Goal: Task Accomplishment & Management: Manage account settings

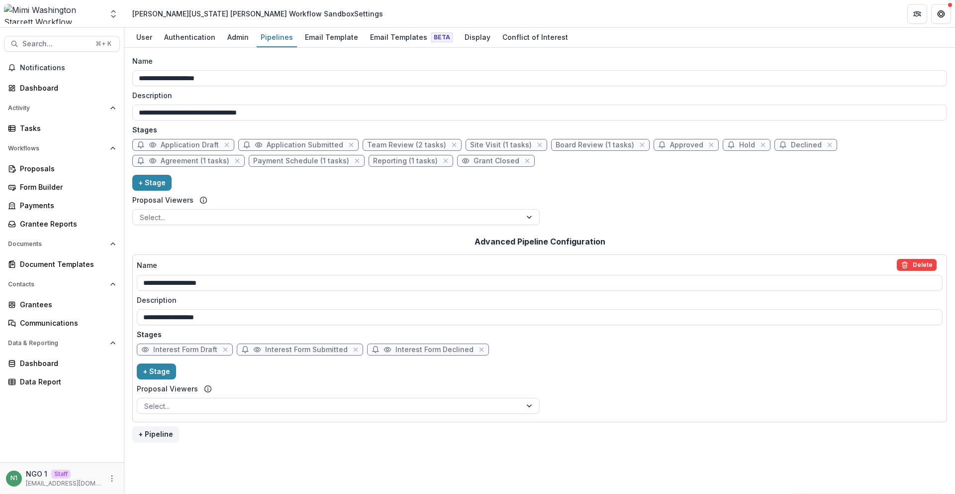
drag, startPoint x: 131, startPoint y: 80, endPoint x: 125, endPoint y: 80, distance: 6.0
click at [125, 80] on div "**********" at bounding box center [539, 271] width 831 height 446
drag, startPoint x: 192, startPoint y: 286, endPoint x: 190, endPoint y: 281, distance: 5.4
click at [129, 286] on div "**********" at bounding box center [539, 271] width 831 height 446
click at [280, 231] on div "**********" at bounding box center [539, 335] width 815 height 213
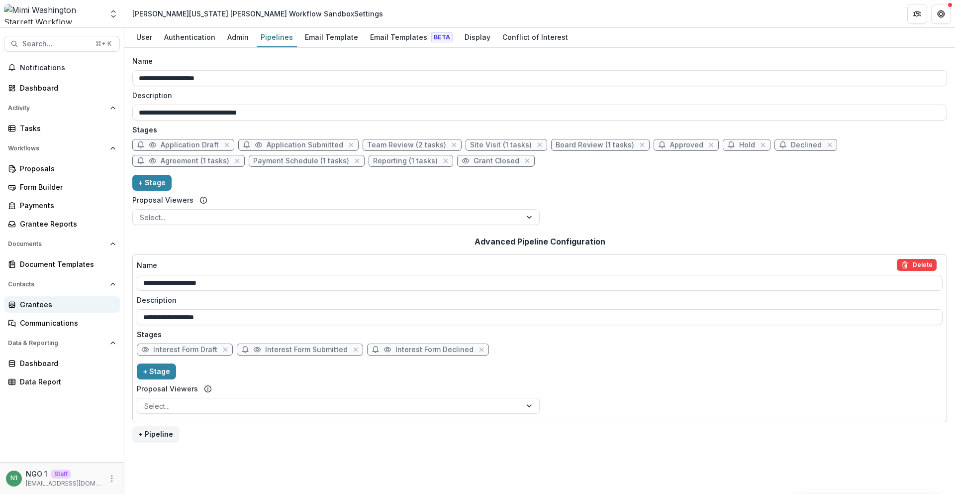
click at [46, 304] on div "Grantees" at bounding box center [66, 304] width 92 height 10
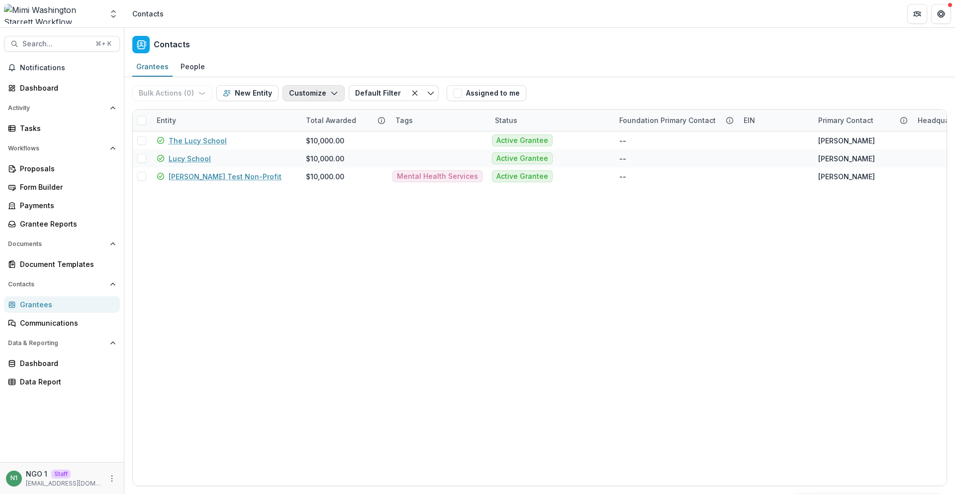
click at [321, 93] on button "Customize" at bounding box center [314, 93] width 62 height 16
click at [310, 134] on button "Manage Custom Fields" at bounding box center [283, 132] width 109 height 16
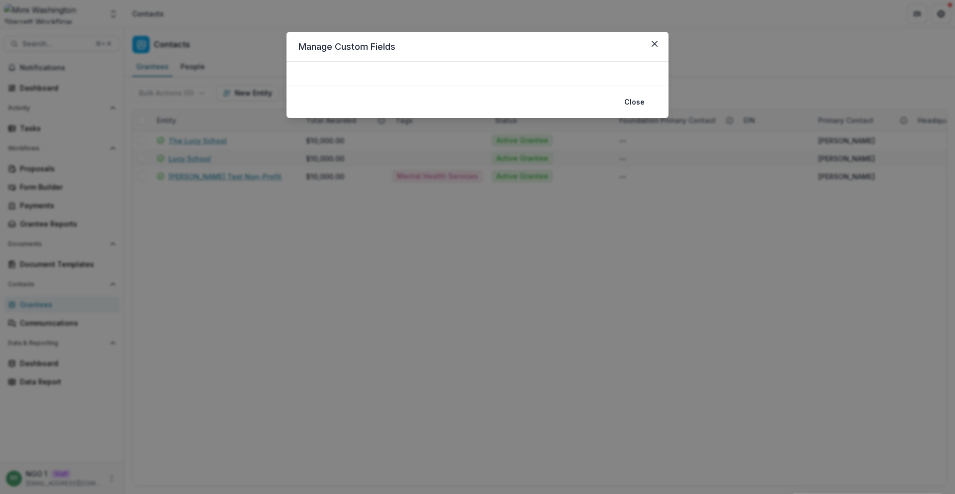
drag, startPoint x: 661, startPoint y: 46, endPoint x: 654, endPoint y: 54, distance: 11.0
click at [660, 46] on button "Close" at bounding box center [655, 44] width 16 height 16
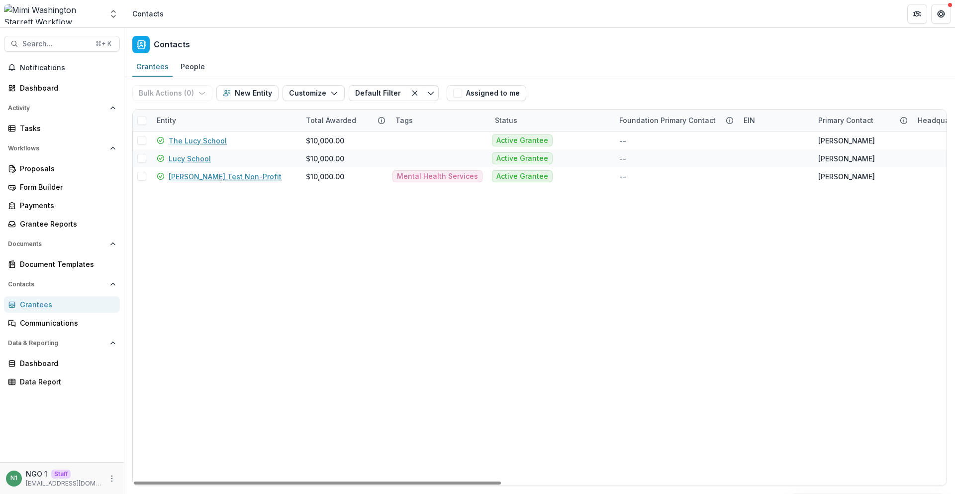
click at [139, 10] on div "Contacts" at bounding box center [147, 13] width 31 height 10
click at [117, 13] on icon "Open entity switcher" at bounding box center [113, 14] width 10 height 10
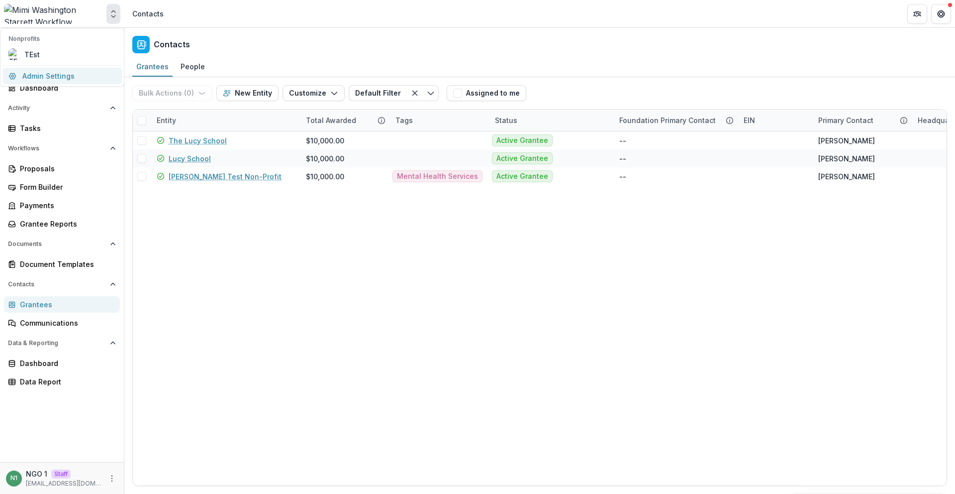
click at [89, 73] on link "Admin Settings" at bounding box center [61, 76] width 119 height 16
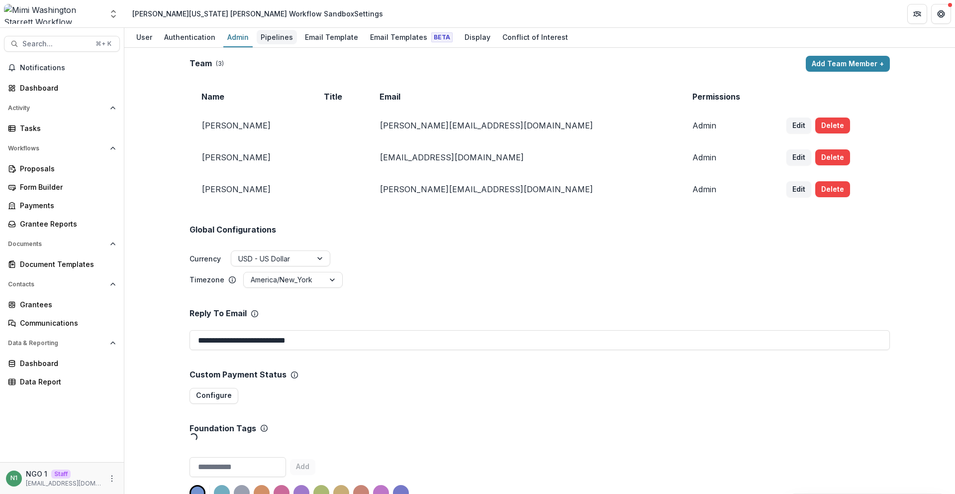
click at [266, 37] on div "Pipelines" at bounding box center [277, 37] width 40 height 14
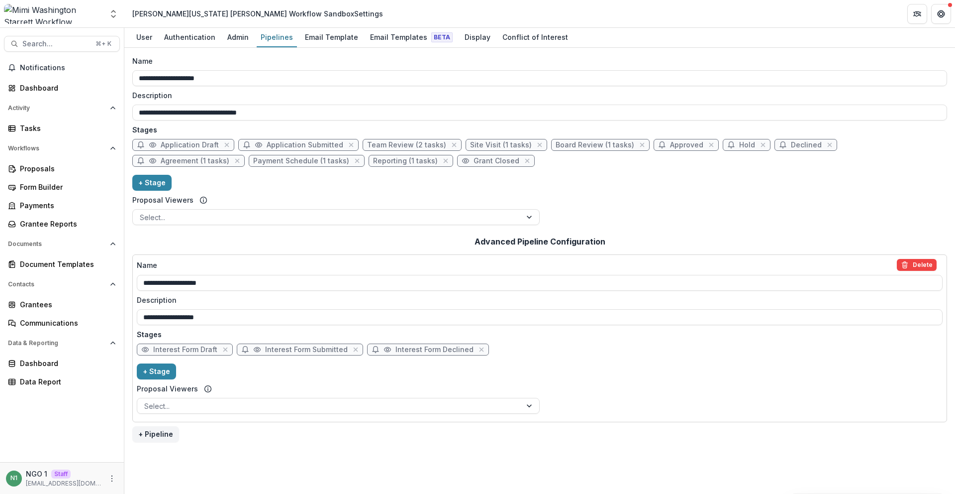
drag, startPoint x: 223, startPoint y: 79, endPoint x: 128, endPoint y: 77, distance: 95.1
click at [121, 73] on main "**********" at bounding box center [477, 261] width 955 height 466
click at [257, 102] on div "**********" at bounding box center [539, 105] width 815 height 30
click at [49, 168] on div "Proposals" at bounding box center [66, 168] width 92 height 10
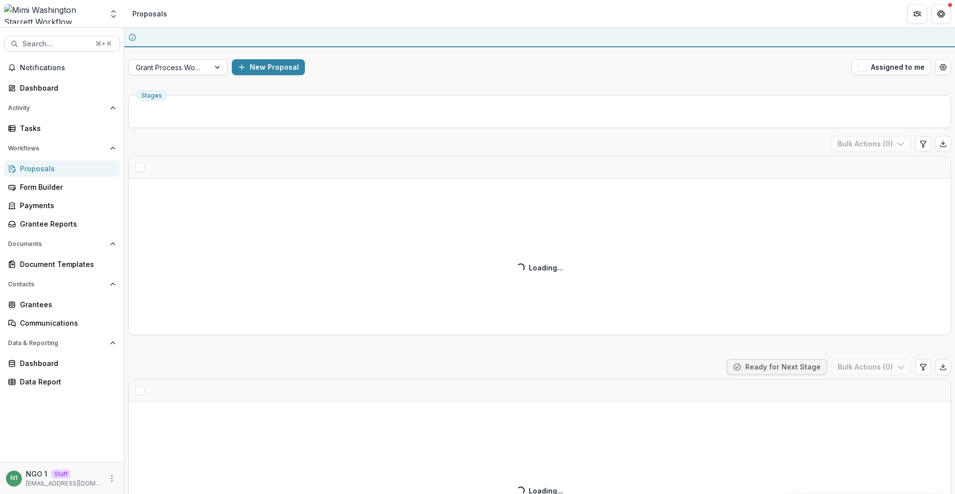
click at [175, 95] on div "Stages" at bounding box center [539, 111] width 823 height 33
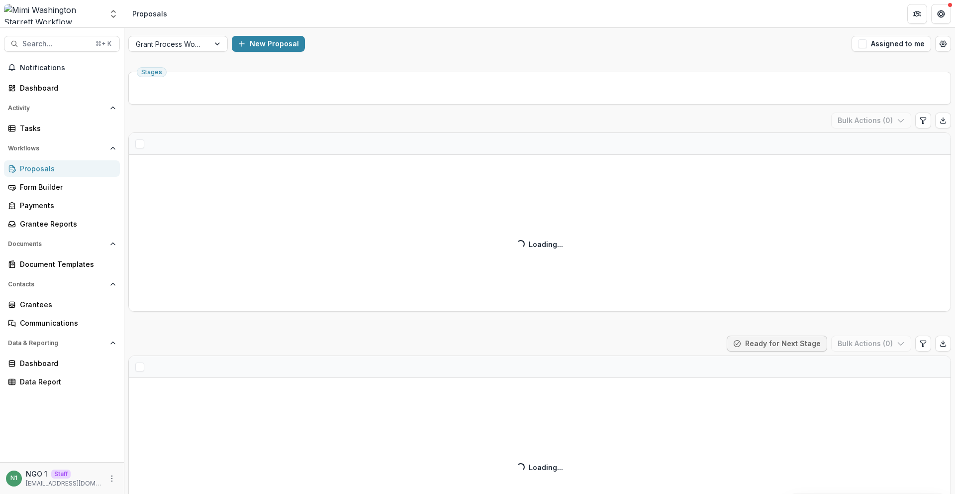
click at [183, 52] on div "Grant Process Workflow New Proposal Assigned to me" at bounding box center [539, 44] width 831 height 32
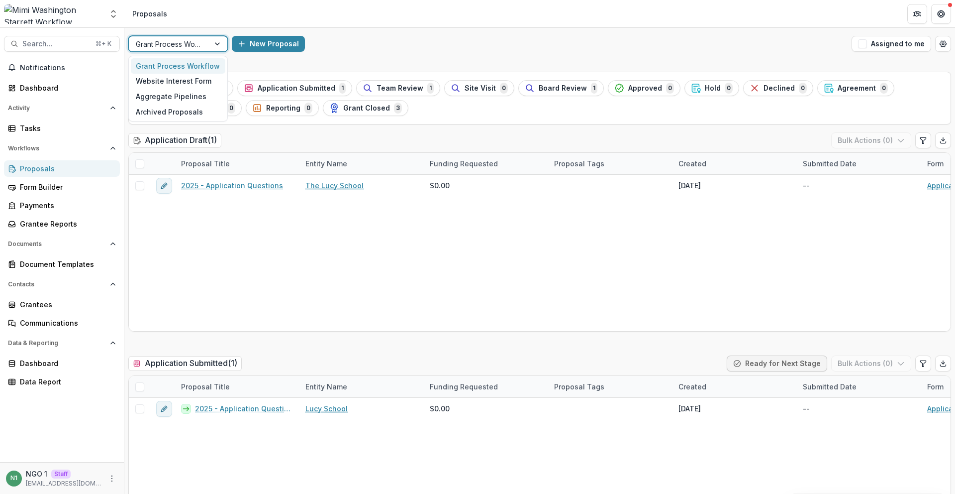
click at [185, 44] on div at bounding box center [169, 44] width 67 height 12
click at [187, 45] on div at bounding box center [169, 44] width 67 height 12
click at [190, 38] on div at bounding box center [169, 44] width 67 height 12
click at [118, 15] on icon "Open entity switcher" at bounding box center [113, 14] width 10 height 10
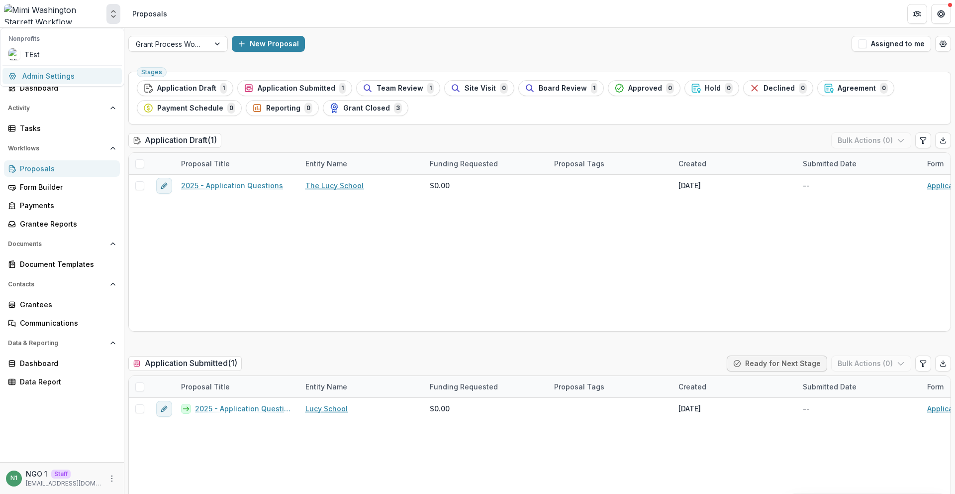
click at [94, 75] on link "Admin Settings" at bounding box center [61, 76] width 119 height 16
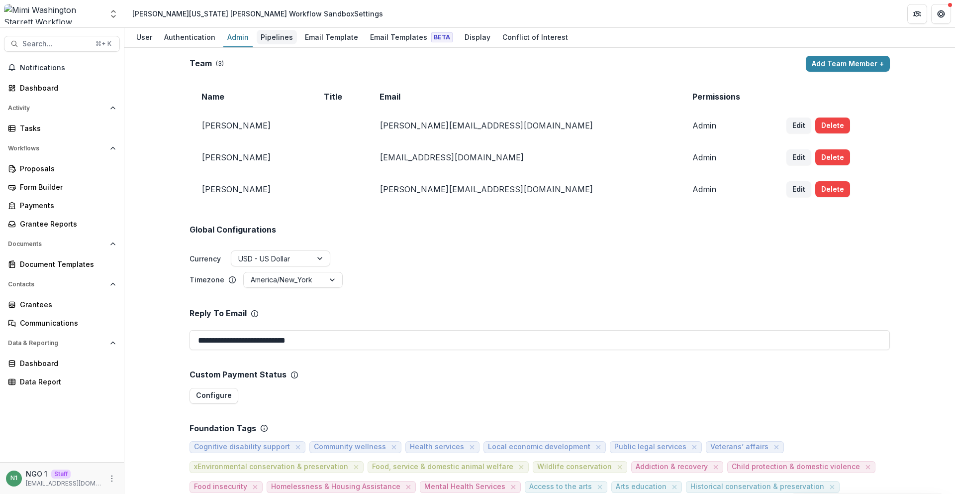
click at [274, 38] on div "Pipelines" at bounding box center [277, 37] width 40 height 14
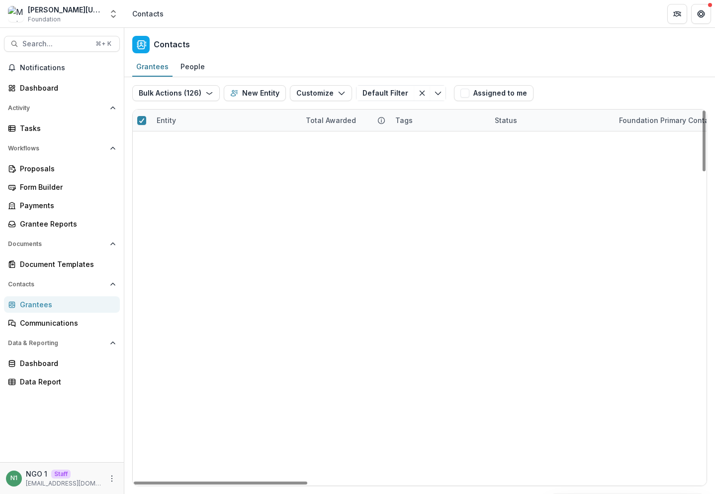
scroll to position [1903, 0]
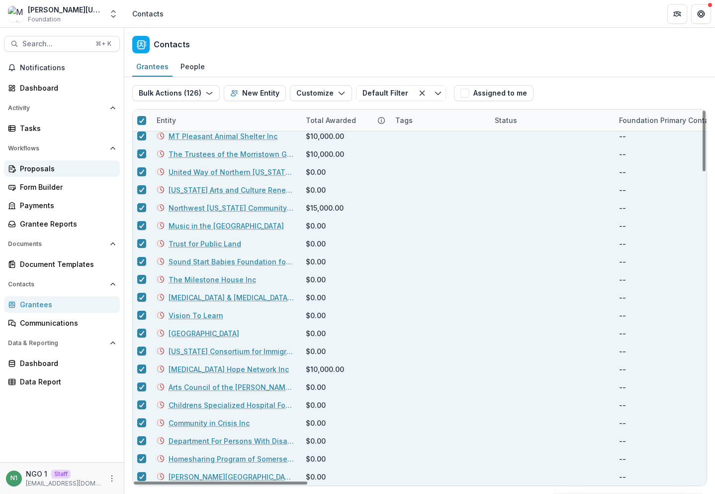
click at [72, 174] on link "Proposals" at bounding box center [62, 168] width 116 height 16
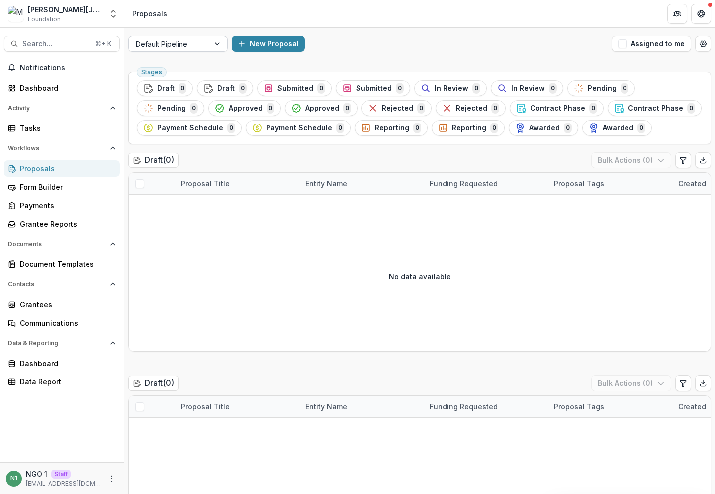
click at [184, 45] on div at bounding box center [169, 44] width 67 height 12
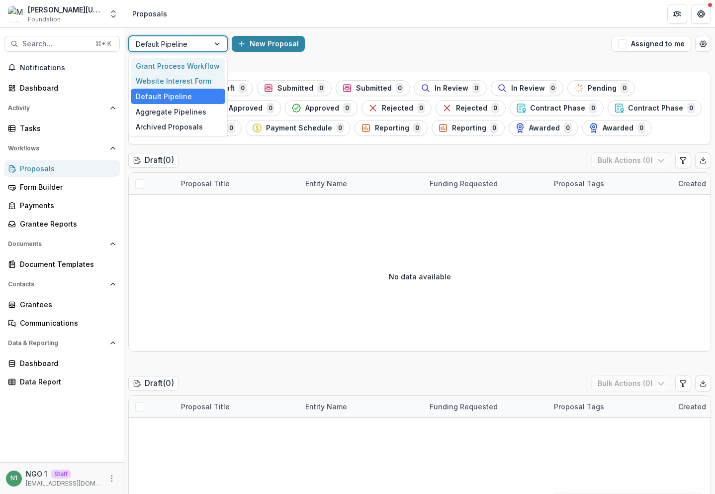
click at [179, 68] on div "Grant Process Workflow" at bounding box center [178, 65] width 95 height 15
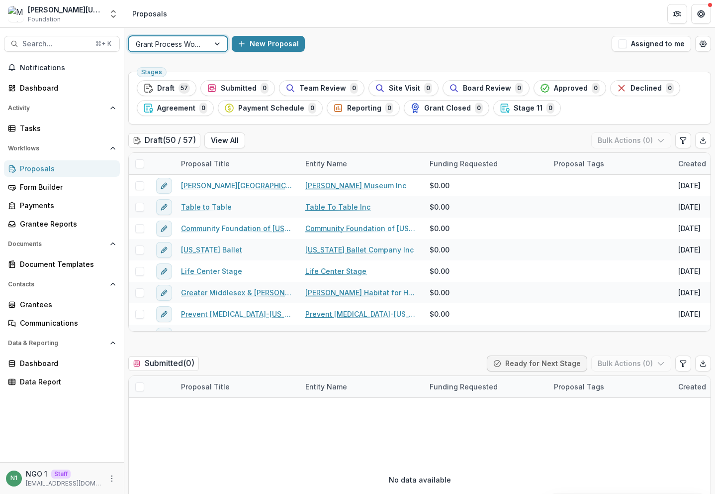
click at [186, 48] on div at bounding box center [169, 44] width 67 height 12
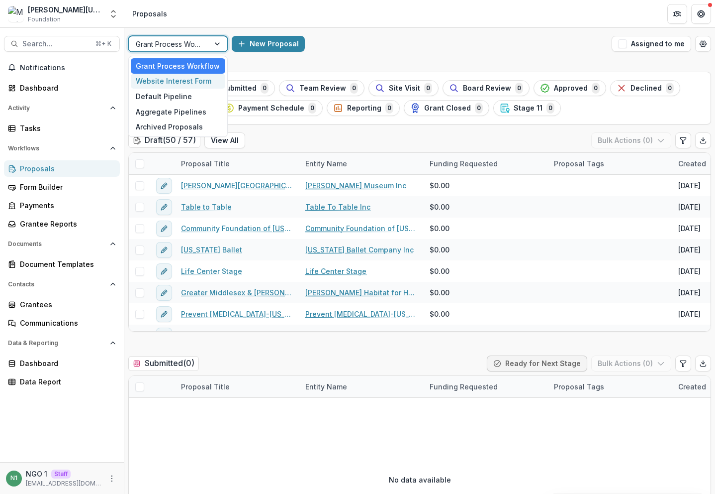
click at [179, 81] on div "Website Interest Form" at bounding box center [178, 81] width 95 height 15
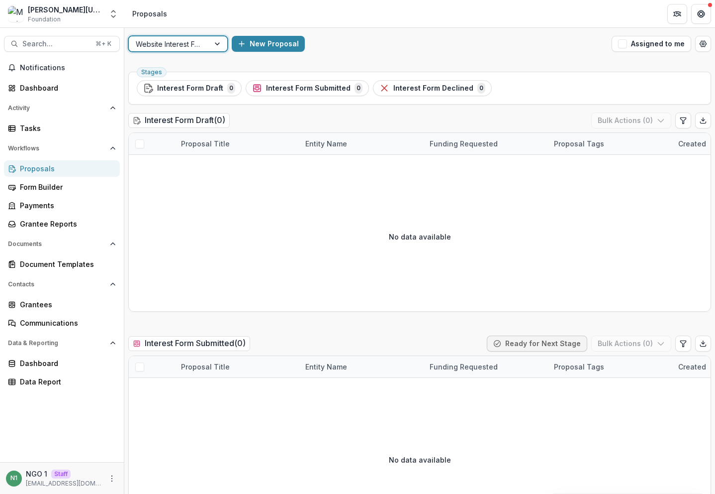
click at [186, 49] on div at bounding box center [169, 44] width 67 height 12
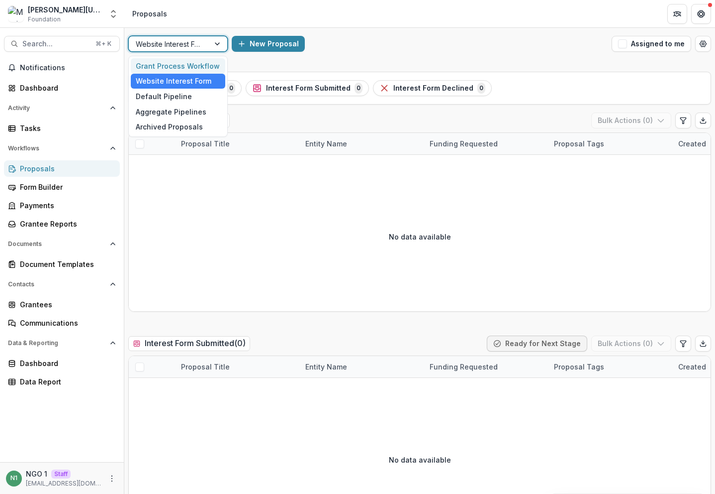
click at [182, 61] on div "Grant Process Workflow" at bounding box center [178, 65] width 95 height 15
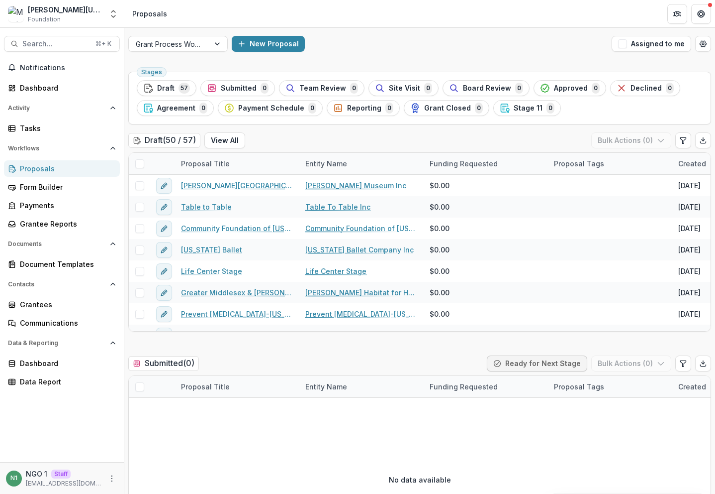
drag, startPoint x: 557, startPoint y: 106, endPoint x: 396, endPoint y: 107, distance: 161.7
click at [374, 105] on ul "Stages Draft 57 Submitted 0 Team Review 0 Site Visit 0 Board Review 0 Approved …" at bounding box center [420, 98] width 566 height 36
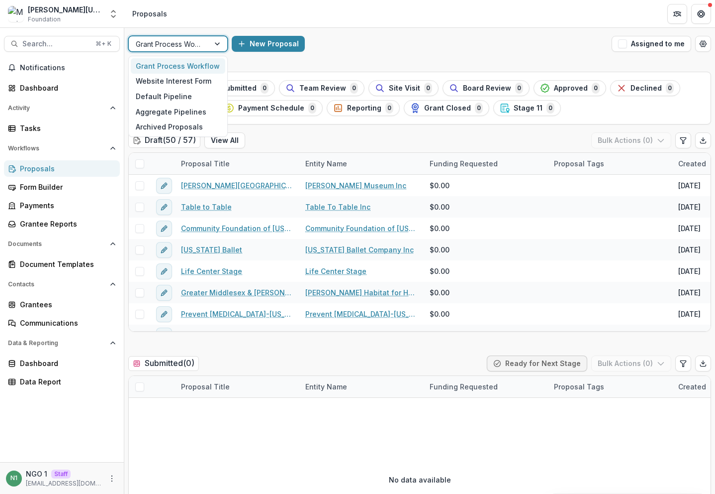
click at [162, 43] on div at bounding box center [169, 44] width 67 height 12
click at [197, 28] on div "Grant Process Workflow selected, 1 of 5. 5 results available. Use Up and Down t…" at bounding box center [419, 44] width 591 height 32
click at [212, 42] on div at bounding box center [218, 43] width 18 height 15
click at [171, 126] on div "Archived Proposals" at bounding box center [178, 126] width 95 height 15
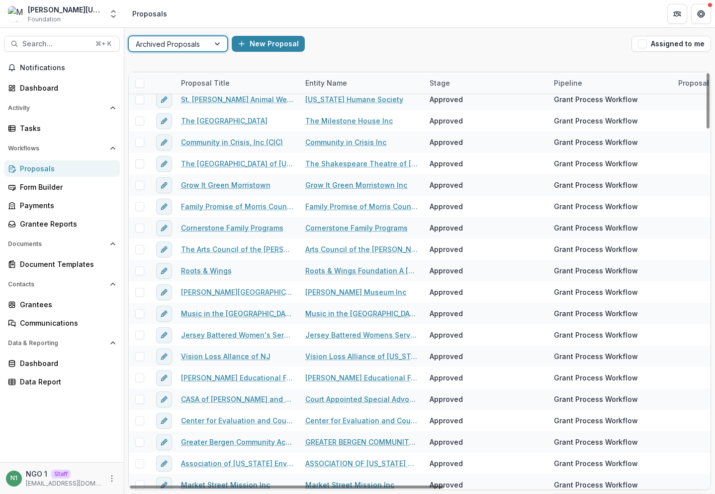
scroll to position [1053, 0]
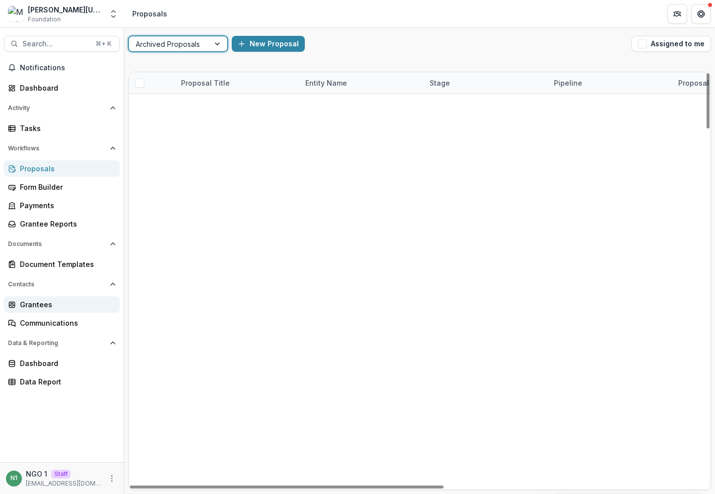
scroll to position [1053, 0]
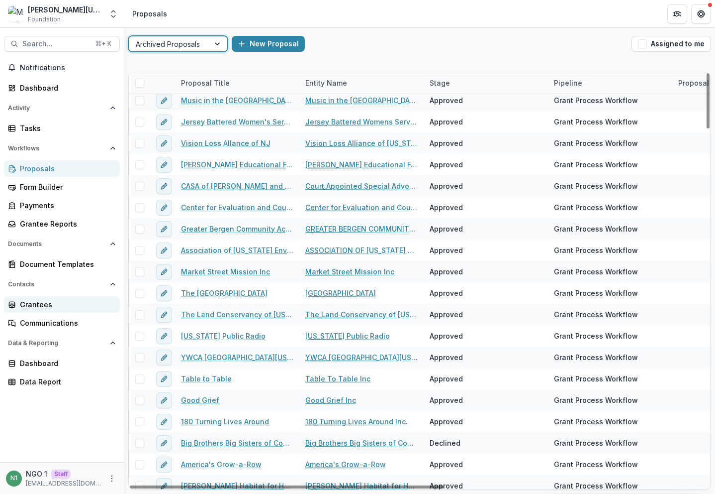
click at [60, 306] on div "Grantees" at bounding box center [66, 304] width 92 height 10
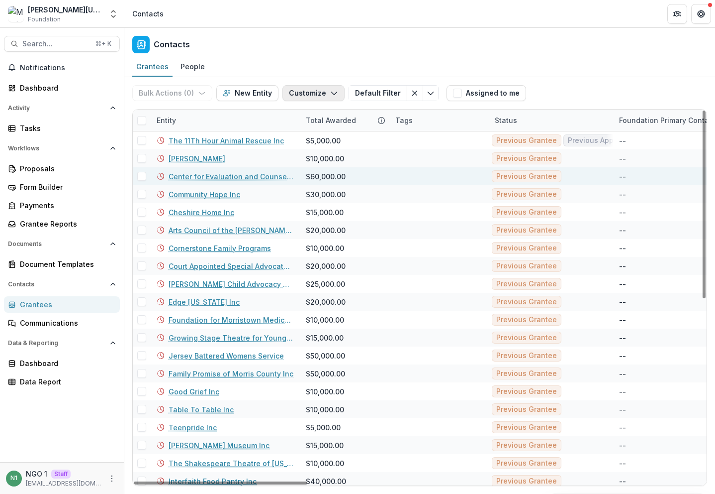
click at [297, 96] on button "Customize" at bounding box center [314, 93] width 62 height 16
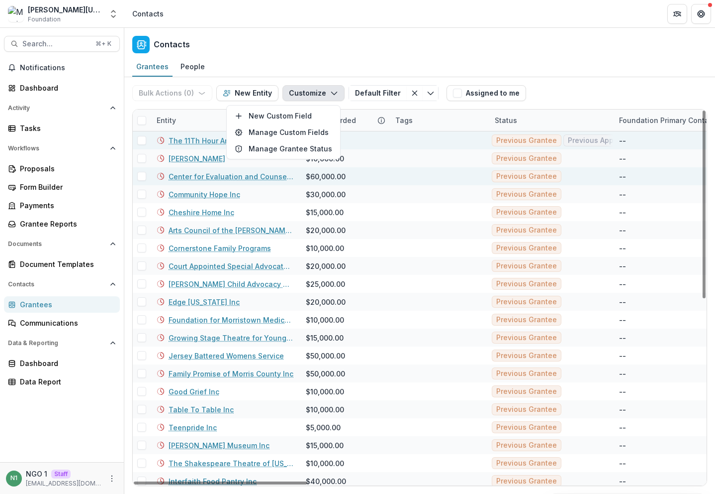
click at [141, 139] on span at bounding box center [141, 140] width 9 height 9
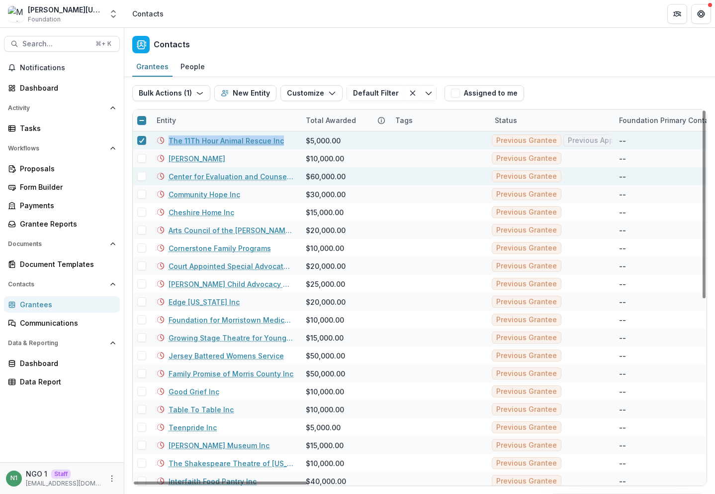
drag, startPoint x: 292, startPoint y: 139, endPoint x: 163, endPoint y: 139, distance: 128.9
click at [163, 139] on div "The 11Th Hour Animal Rescue Inc" at bounding box center [225, 140] width 137 height 18
copy link "The 11Th Hour Animal Rescue Inc"
click at [169, 84] on div "Bulk Actions ( 1 ) Send Email Create Proposals Create Tasks New Entity Customiz…" at bounding box center [286, 93] width 308 height 32
click at [168, 89] on button "Bulk Actions ( 1 )" at bounding box center [171, 93] width 78 height 16
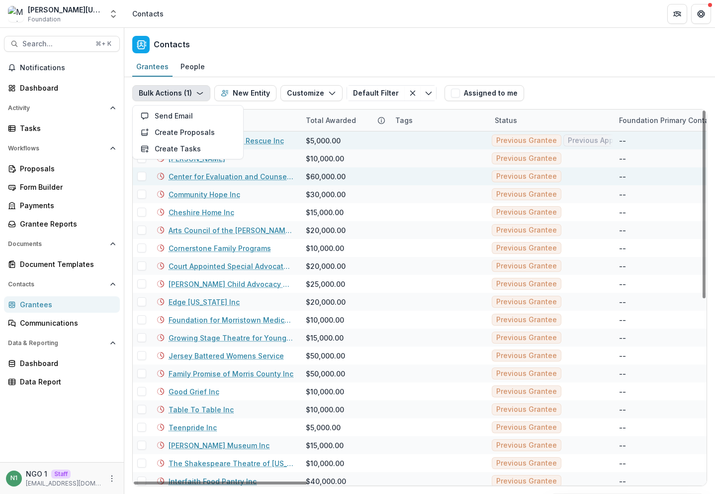
click at [167, 90] on button "Bulk Actions ( 1 )" at bounding box center [171, 93] width 78 height 16
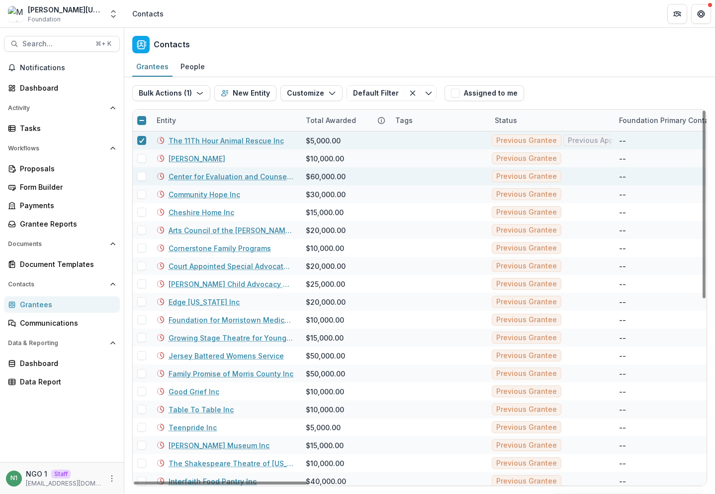
click at [191, 142] on link "The 11Th Hour Animal Rescue Inc" at bounding box center [226, 140] width 115 height 10
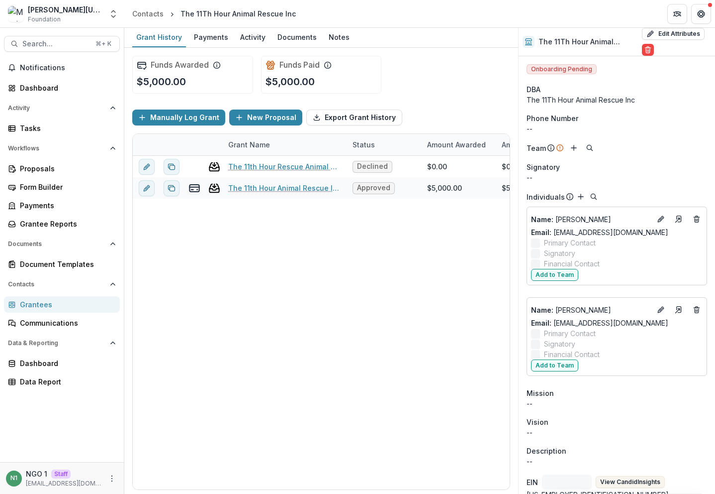
click at [701, 37] on ul "Edit Attributes Are you sure? This action will permanently delete all your non-…" at bounding box center [676, 42] width 69 height 28
click at [644, 52] on icon "Delete" at bounding box center [648, 50] width 8 height 8
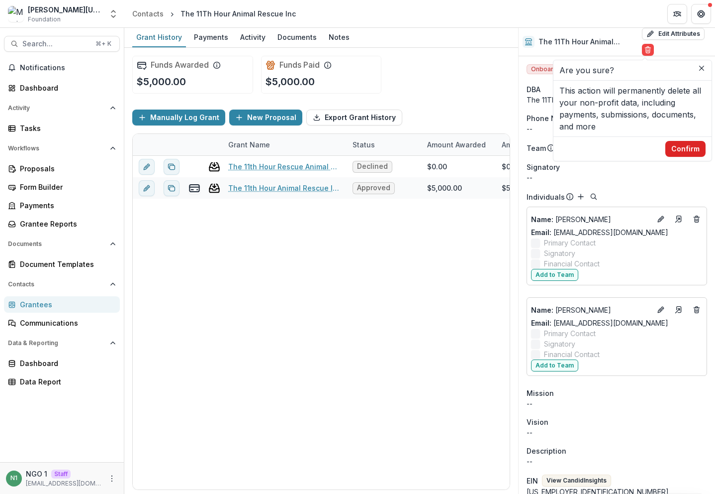
click at [675, 148] on button "Confirm" at bounding box center [686, 149] width 40 height 16
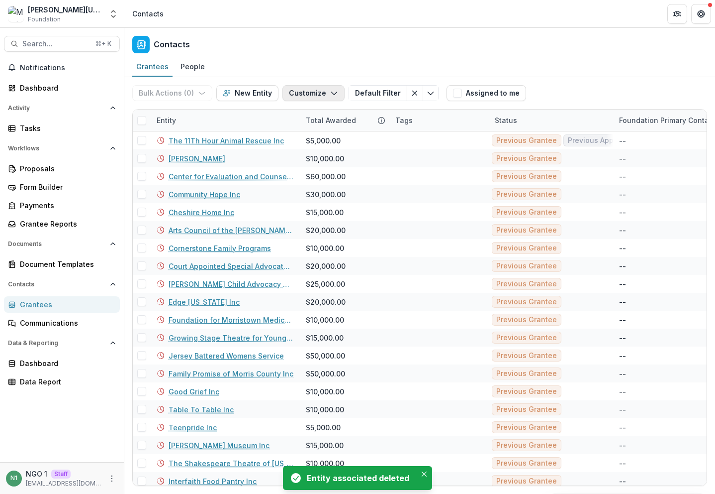
click at [313, 101] on button "Customize" at bounding box center [314, 93] width 62 height 16
click at [300, 115] on button "New Custom Field" at bounding box center [283, 115] width 109 height 16
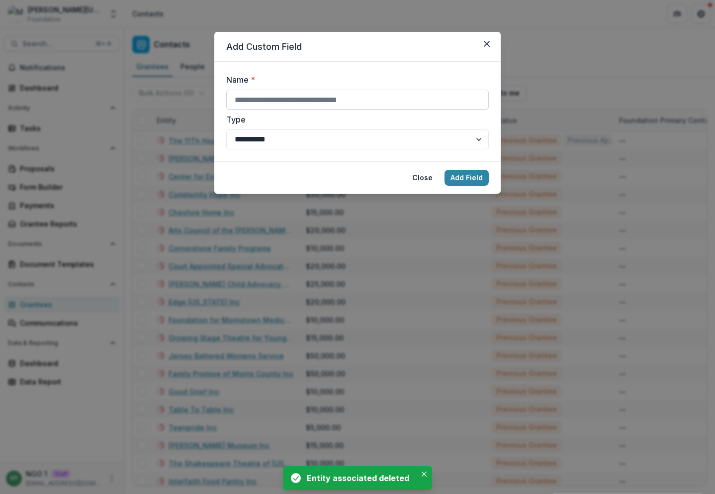
click at [311, 101] on input "Name *" at bounding box center [357, 100] width 263 height 20
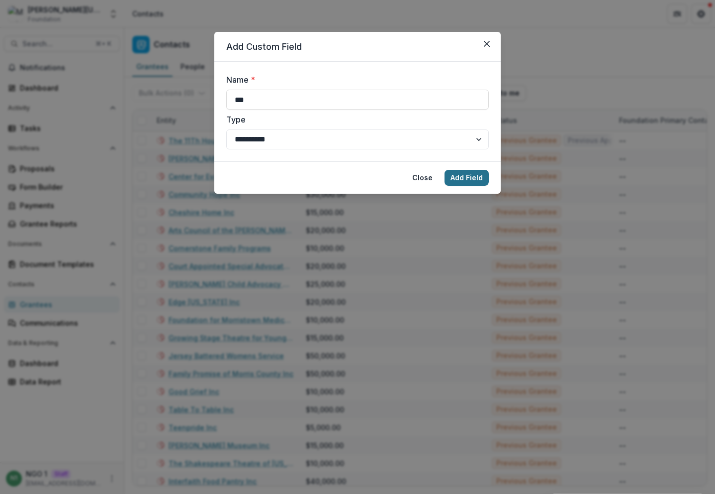
type input "***"
click at [460, 178] on button "Add Field" at bounding box center [467, 178] width 44 height 16
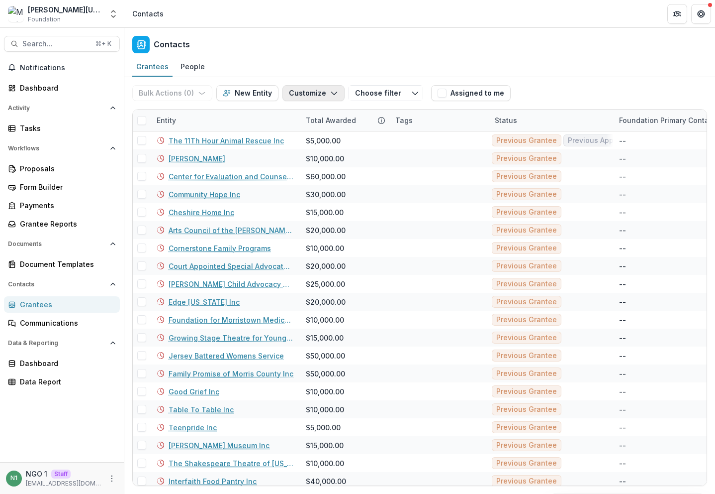
click at [303, 89] on button "Customize" at bounding box center [314, 93] width 62 height 16
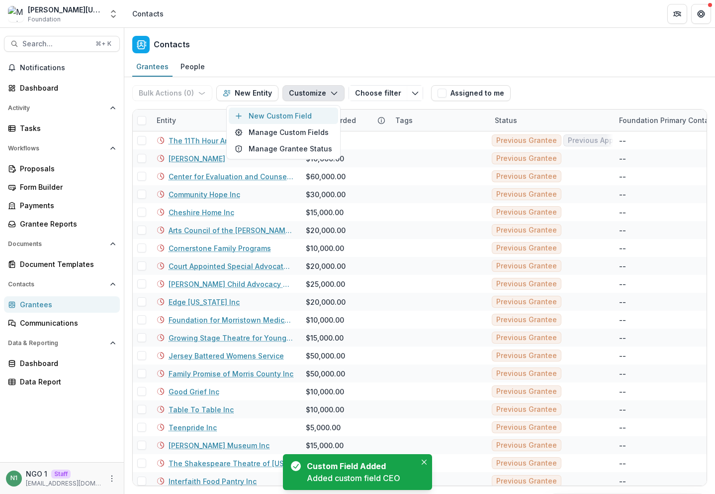
click at [302, 116] on button "New Custom Field" at bounding box center [283, 115] width 109 height 16
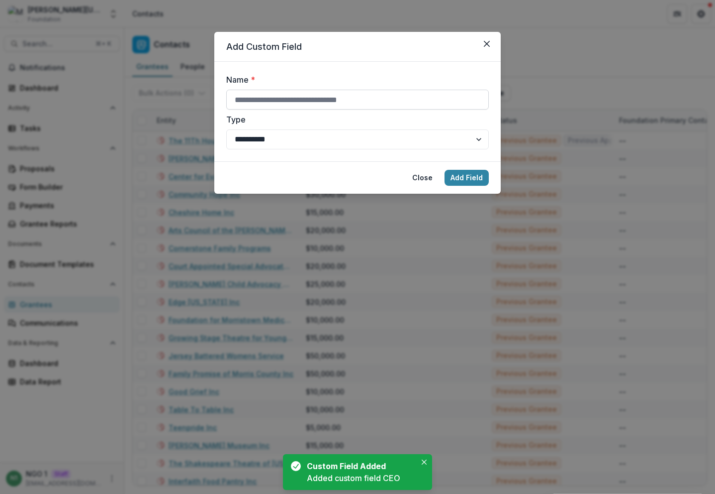
click at [284, 96] on input "Name *" at bounding box center [357, 100] width 263 height 20
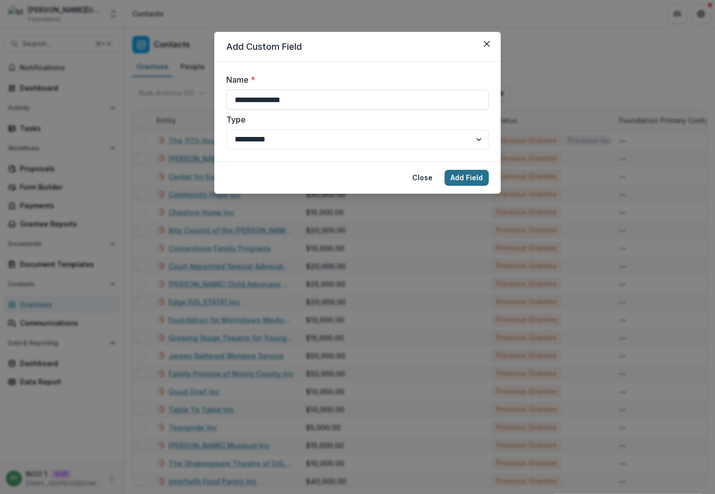
type input "**********"
click at [480, 172] on button "Add Field" at bounding box center [467, 178] width 44 height 16
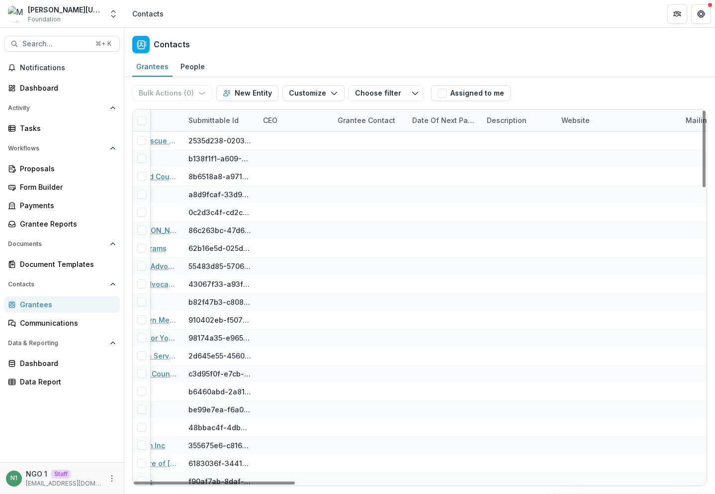
scroll to position [0, 1383]
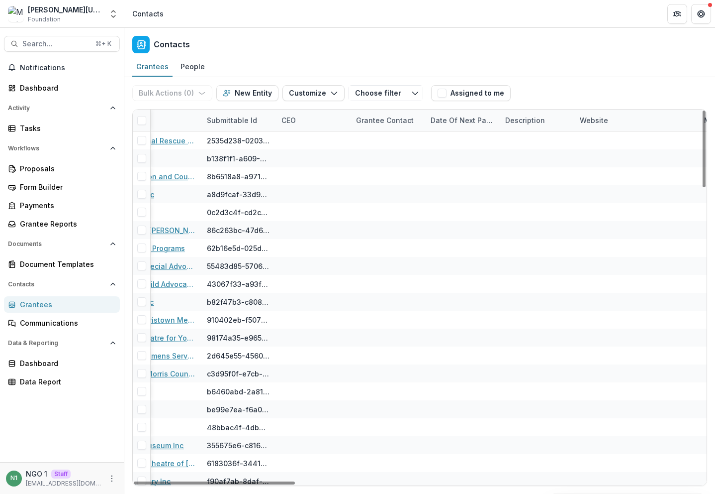
click at [391, 124] on div "Grantee Contact" at bounding box center [385, 120] width 70 height 10
click at [331, 114] on div "CEO" at bounding box center [313, 119] width 75 height 21
click at [286, 119] on div "CEO" at bounding box center [289, 120] width 26 height 10
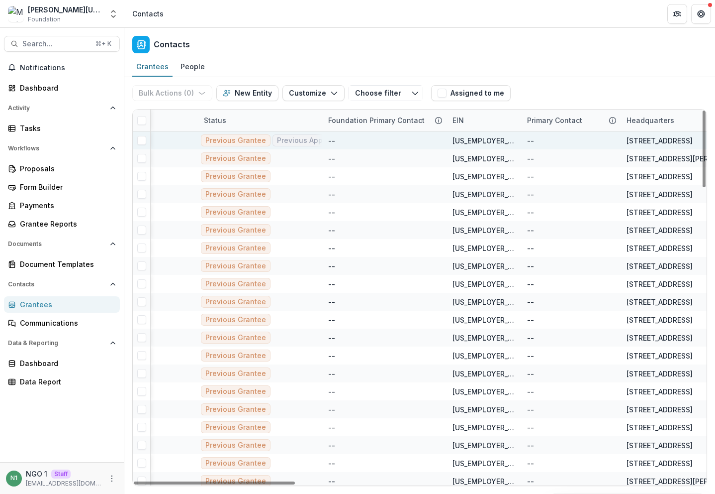
scroll to position [0, 0]
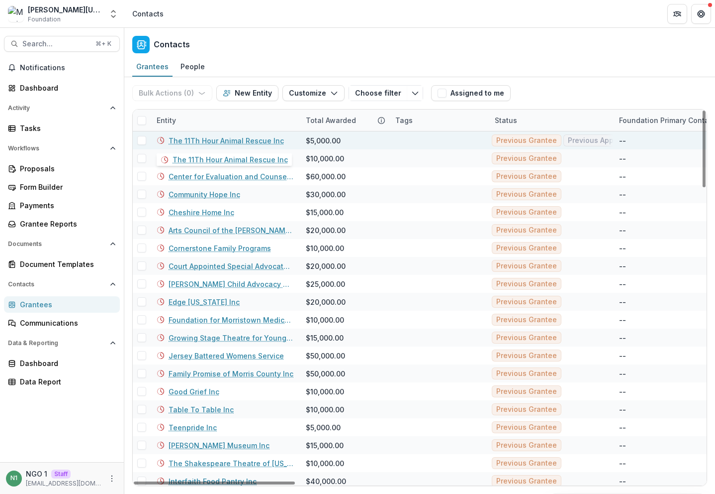
click at [179, 136] on link "The 11Th Hour Animal Rescue Inc" at bounding box center [226, 140] width 115 height 10
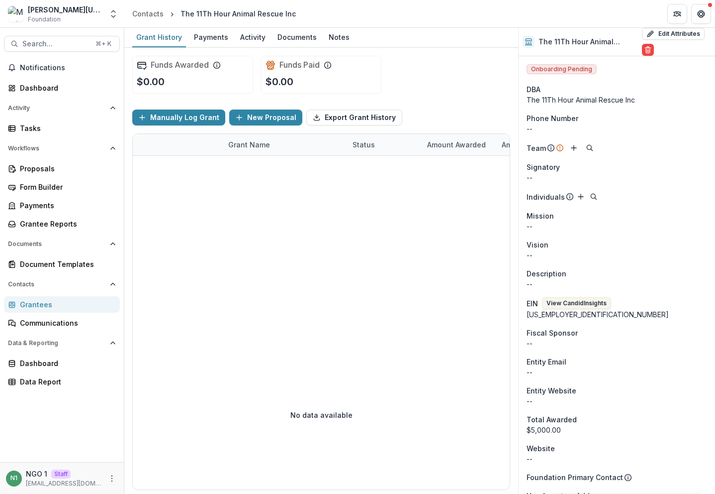
drag, startPoint x: 162, startPoint y: 18, endPoint x: 217, endPoint y: 27, distance: 55.9
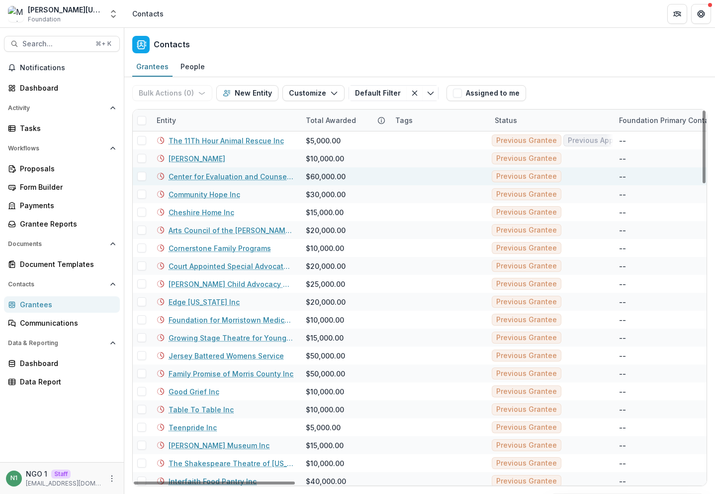
click at [188, 177] on link "Center for Evaluation and Counseling Inc" at bounding box center [231, 176] width 125 height 10
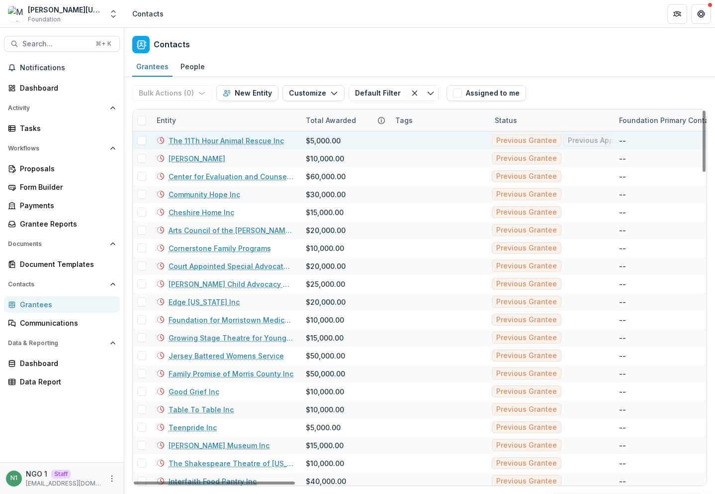
click at [182, 141] on link "The 11Th Hour Animal Rescue Inc" at bounding box center [226, 140] width 115 height 10
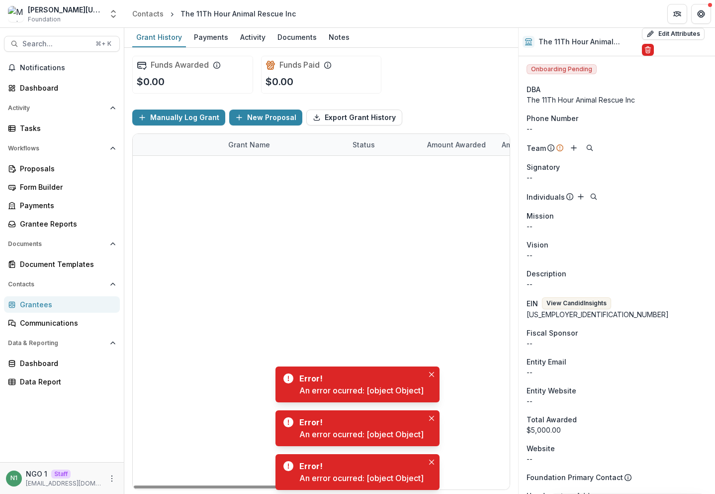
click at [644, 53] on icon "Delete" at bounding box center [648, 50] width 8 height 8
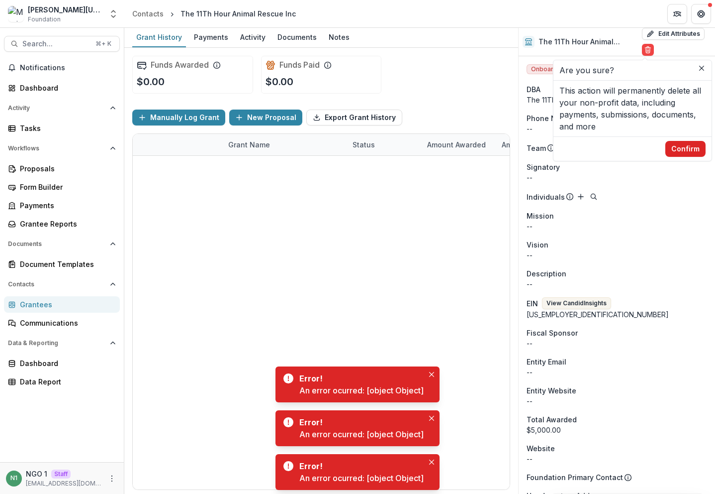
click at [679, 148] on button "Confirm" at bounding box center [686, 149] width 40 height 16
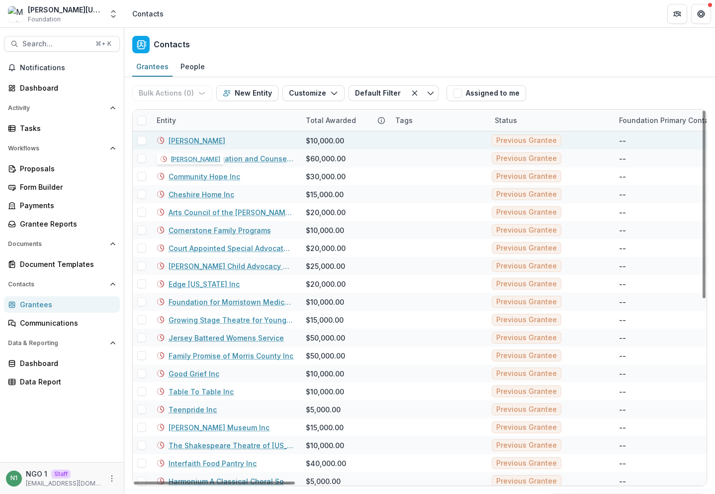
click at [176, 139] on link "[PERSON_NAME]" at bounding box center [197, 140] width 57 height 10
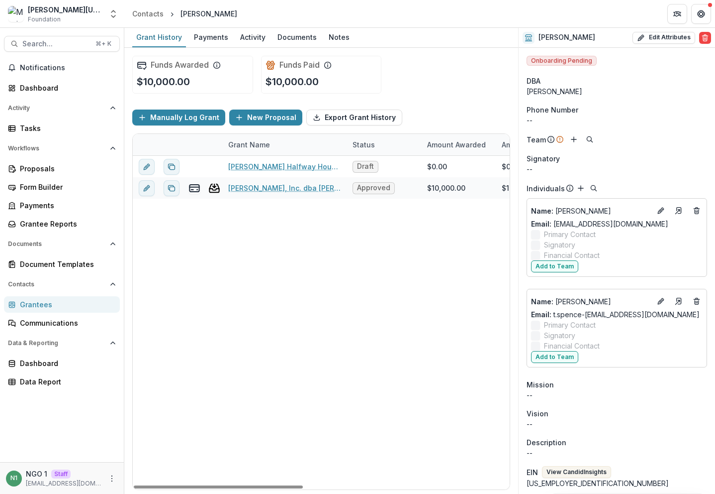
drag, startPoint x: 714, startPoint y: 214, endPoint x: 493, endPoint y: 224, distance: 221.6
click at [493, 224] on div "Grant History Payments Activity Documents Notes Funds Awarded $10,000.00 Funds …" at bounding box center [419, 261] width 591 height 466
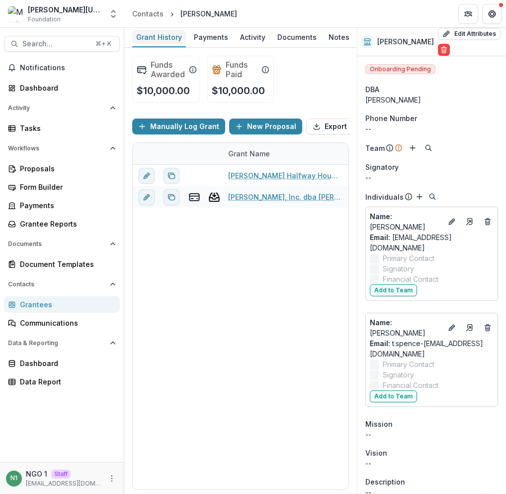
click at [178, 36] on div "Grant History" at bounding box center [159, 37] width 54 height 14
click at [147, 17] on div "Contacts" at bounding box center [147, 13] width 31 height 10
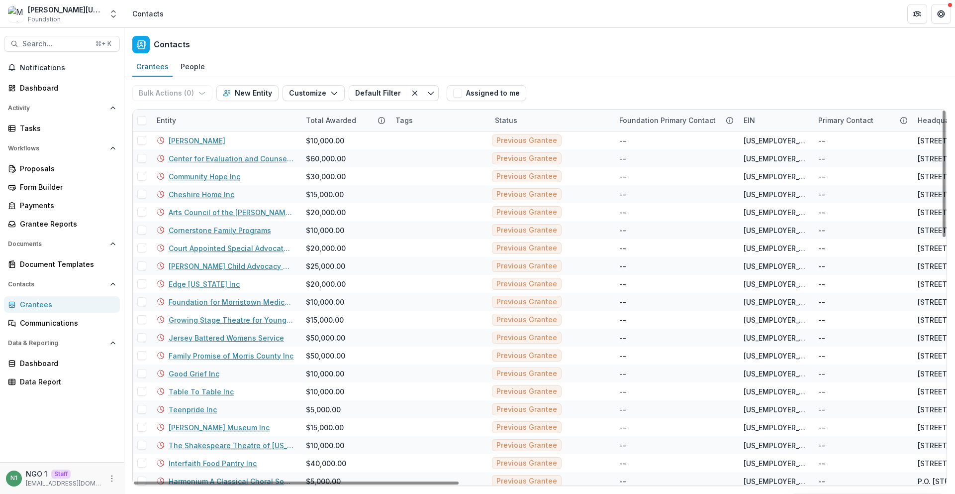
click at [256, 121] on div "Entity" at bounding box center [225, 119] width 149 height 21
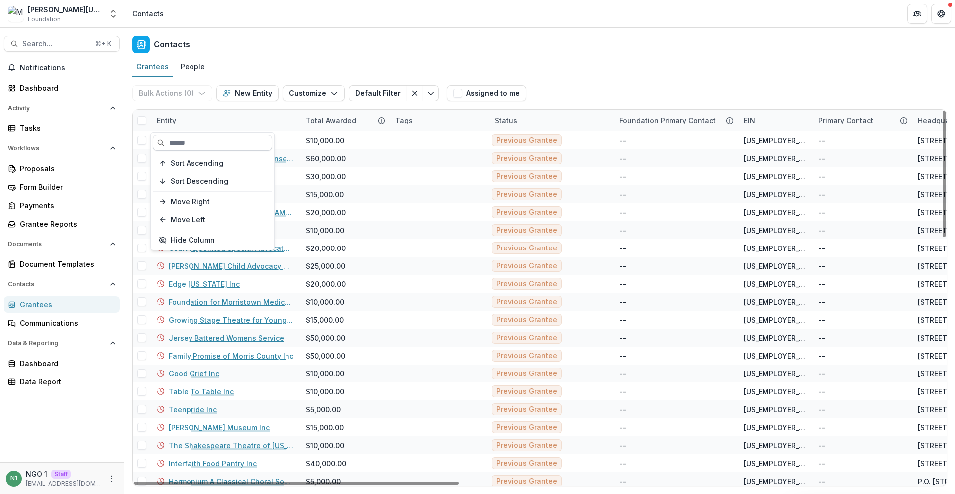
click at [240, 141] on input at bounding box center [212, 143] width 119 height 16
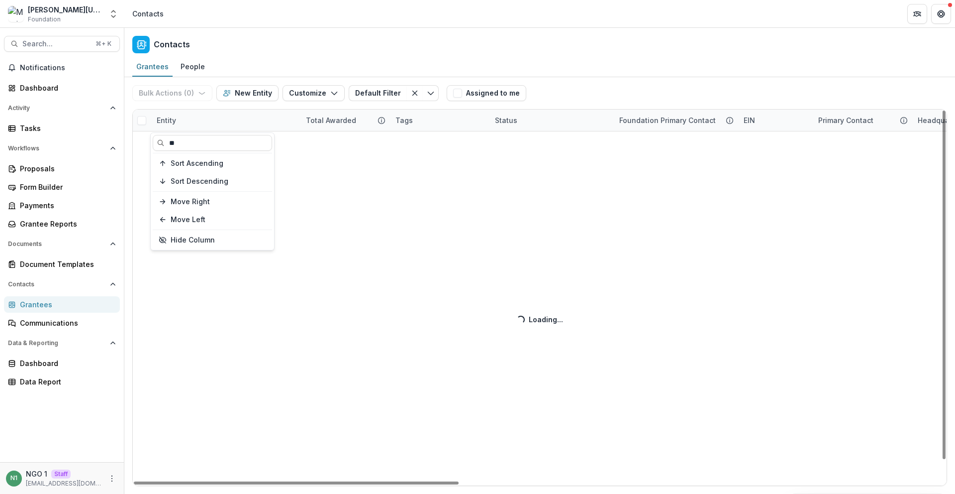
type input "**"
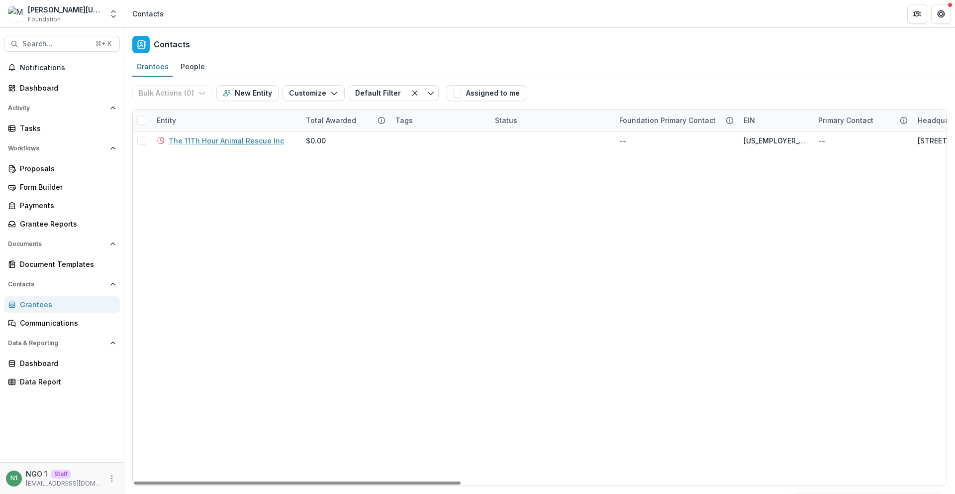
click at [374, 47] on div "Contacts" at bounding box center [539, 42] width 831 height 29
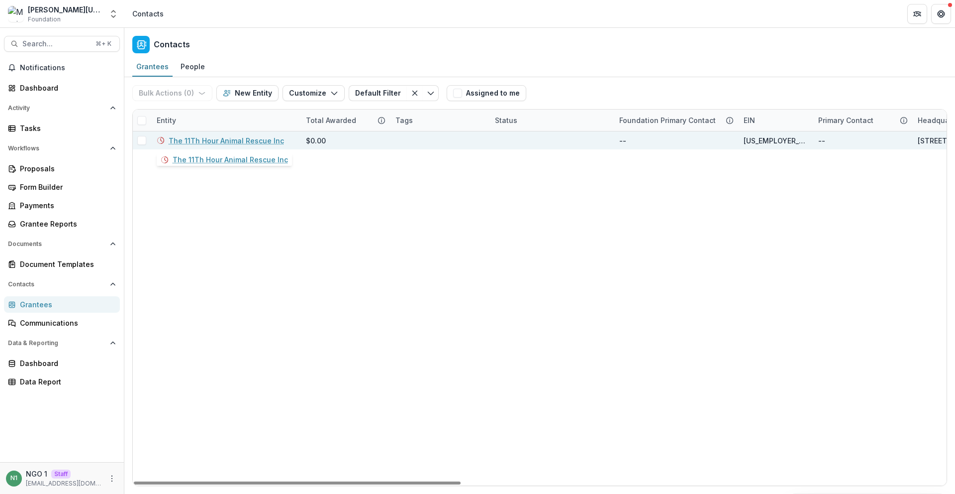
click at [194, 140] on link "The 11Th Hour Animal Rescue Inc" at bounding box center [226, 140] width 115 height 10
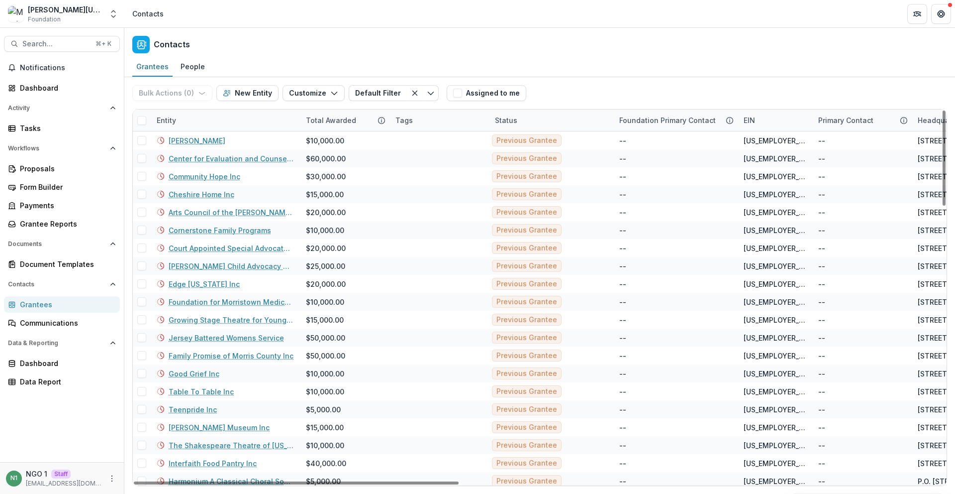
click at [210, 122] on div "Entity" at bounding box center [225, 119] width 149 height 21
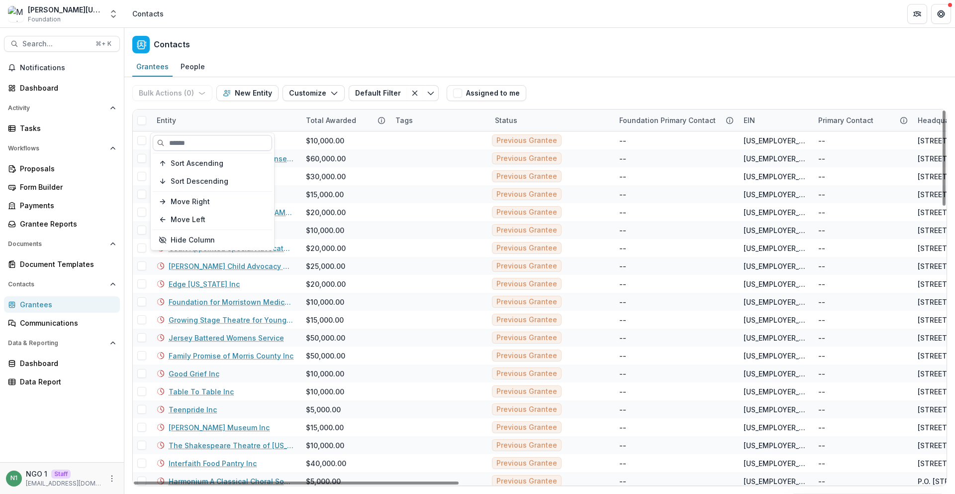
click at [200, 145] on input at bounding box center [212, 143] width 119 height 16
type input "**"
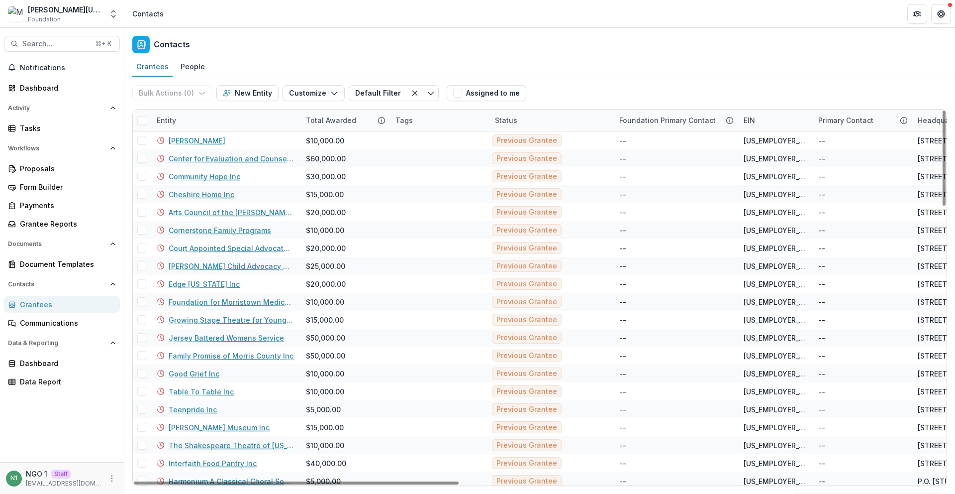
click at [320, 50] on div "Contacts" at bounding box center [539, 42] width 831 height 29
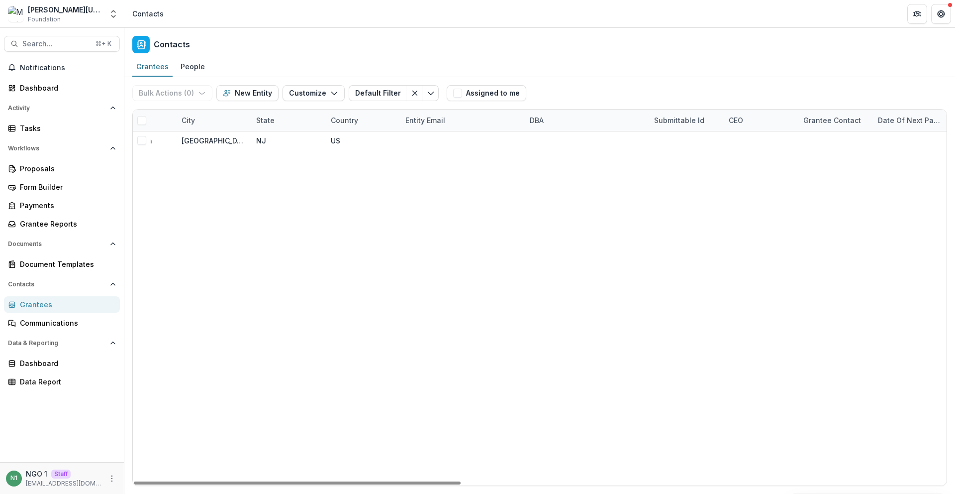
scroll to position [0, 1209]
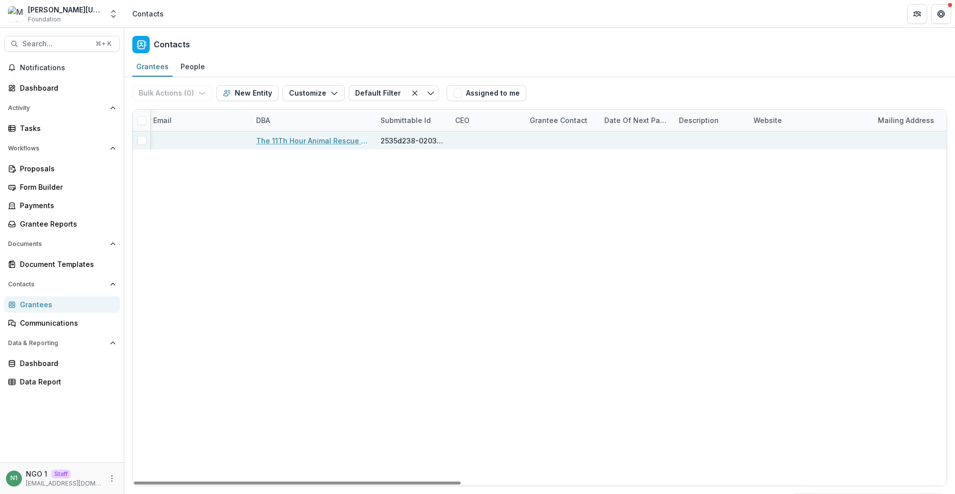
click at [472, 143] on div at bounding box center [486, 140] width 63 height 18
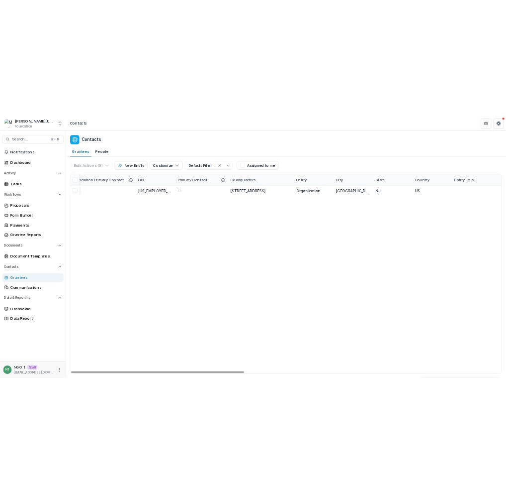
scroll to position [0, 0]
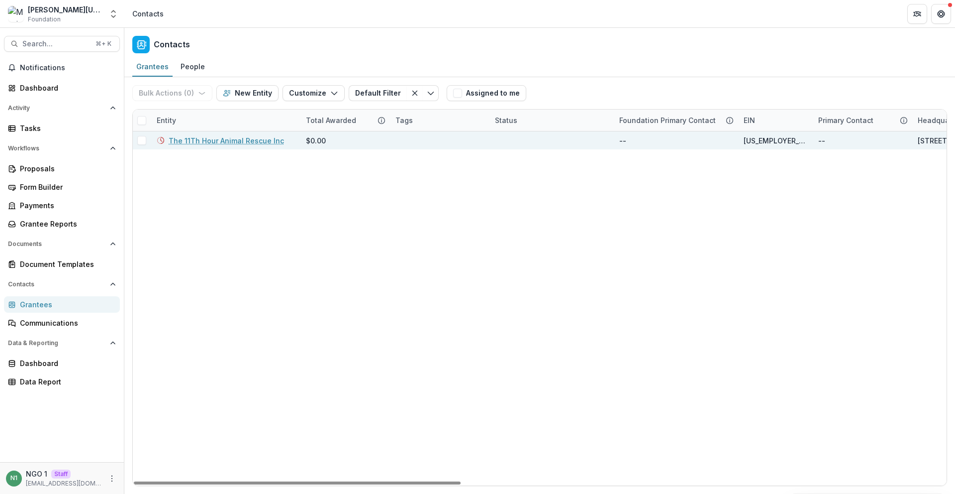
click at [203, 138] on link "The 11Th Hour Animal Rescue Inc" at bounding box center [226, 140] width 115 height 10
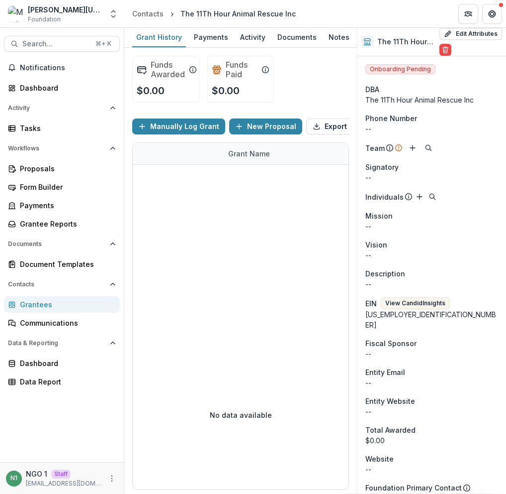
drag, startPoint x: 445, startPoint y: 47, endPoint x: 441, endPoint y: 74, distance: 26.7
click at [445, 47] on icon "Delete" at bounding box center [446, 50] width 8 height 8
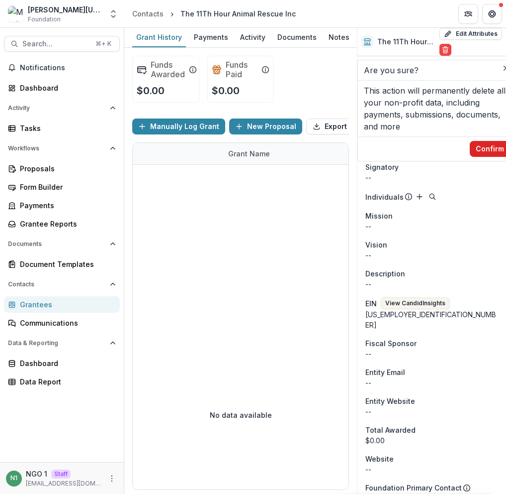
click at [481, 148] on button "Confirm" at bounding box center [490, 149] width 40 height 16
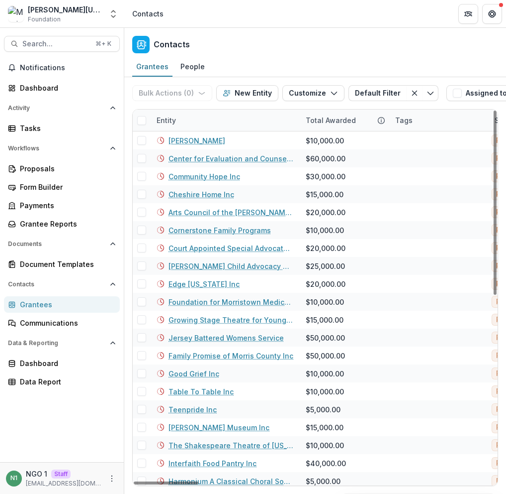
drag, startPoint x: 36, startPoint y: 304, endPoint x: 41, endPoint y: 301, distance: 5.8
click at [36, 303] on div "Grantees" at bounding box center [66, 304] width 92 height 10
drag, startPoint x: 304, startPoint y: 94, endPoint x: 300, endPoint y: 124, distance: 31.2
click at [304, 94] on button "Customize" at bounding box center [314, 93] width 62 height 16
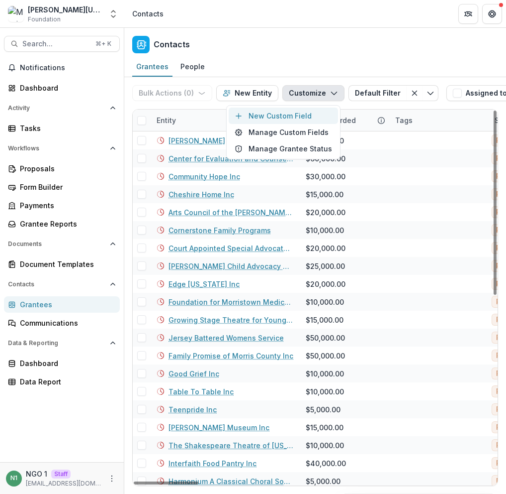
click at [289, 115] on button "New Custom Field" at bounding box center [283, 115] width 109 height 16
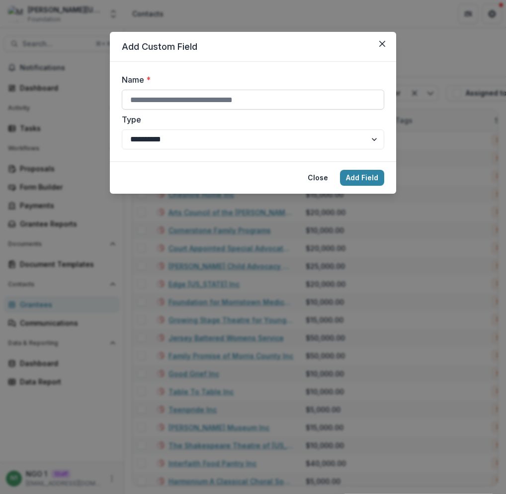
click at [230, 99] on input "Name *" at bounding box center [253, 100] width 263 height 20
type input "***"
click at [349, 176] on button "Add Field" at bounding box center [362, 178] width 44 height 16
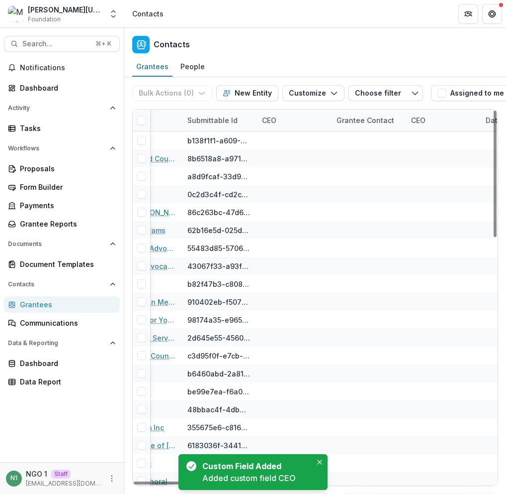
scroll to position [0, 1398]
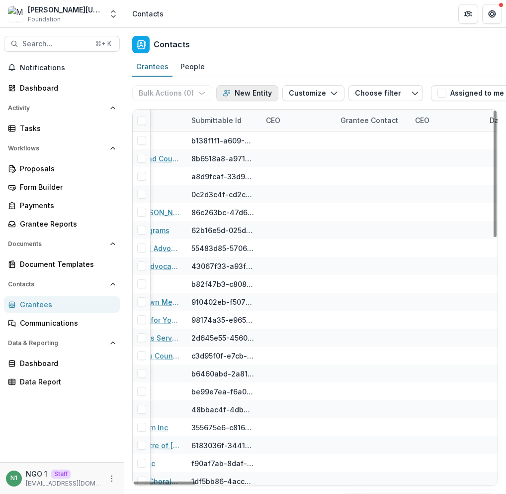
click at [249, 91] on button "New Entity" at bounding box center [247, 93] width 62 height 16
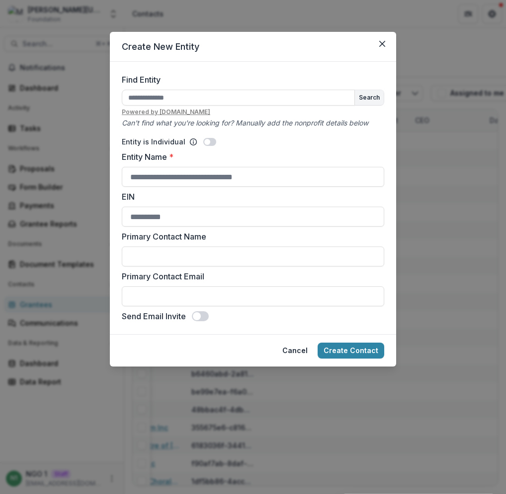
drag, startPoint x: 360, startPoint y: 69, endPoint x: 381, endPoint y: 54, distance: 25.7
click at [361, 69] on form "Find Entity Search Powered by every.org Can't find what you're looking for? Man…" at bounding box center [253, 198] width 287 height 272
click at [382, 48] on button "Close" at bounding box center [383, 44] width 16 height 16
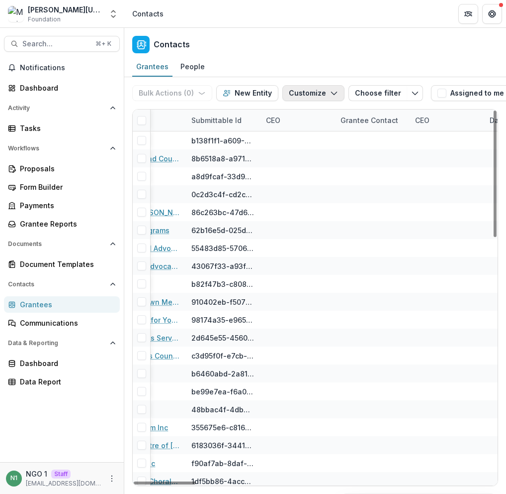
click at [324, 98] on button "Customize" at bounding box center [314, 93] width 62 height 16
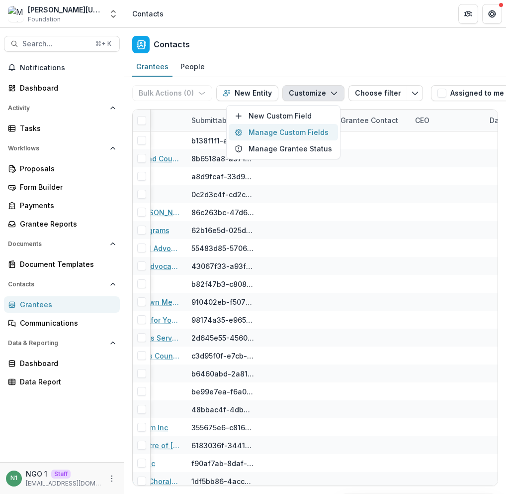
click at [294, 135] on button "Manage Custom Fields" at bounding box center [283, 132] width 109 height 16
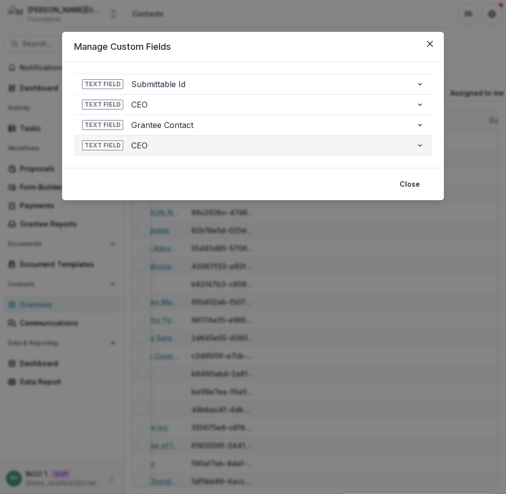
click at [418, 146] on icon "button" at bounding box center [420, 145] width 8 height 8
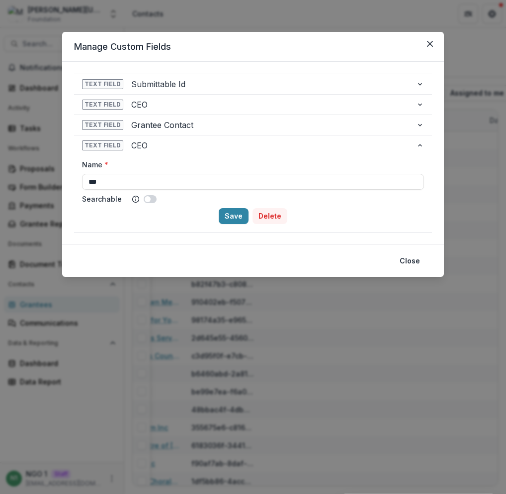
click at [272, 216] on button "Delete" at bounding box center [270, 216] width 35 height 16
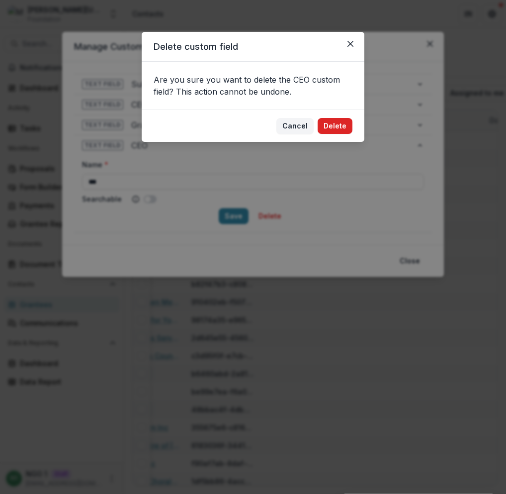
click at [331, 121] on button "Delete" at bounding box center [335, 126] width 35 height 16
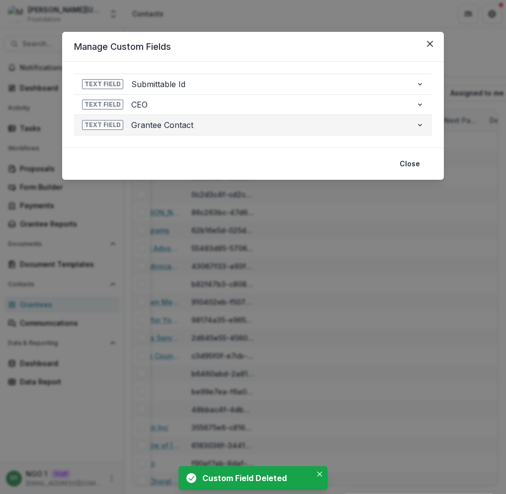
click at [417, 125] on icon "button" at bounding box center [420, 125] width 8 height 8
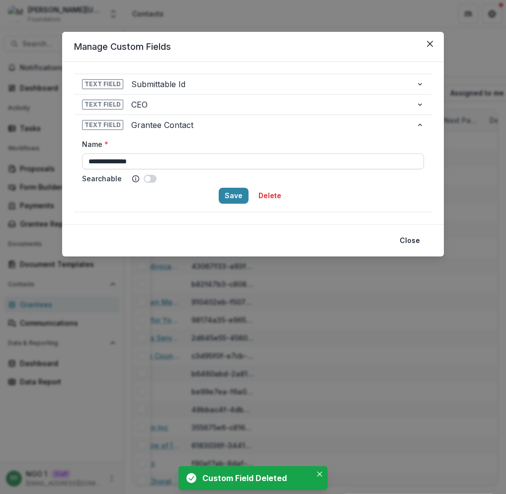
drag, startPoint x: 114, startPoint y: 163, endPoint x: 107, endPoint y: 162, distance: 7.5
click at [107, 162] on input "**********" at bounding box center [253, 161] width 342 height 16
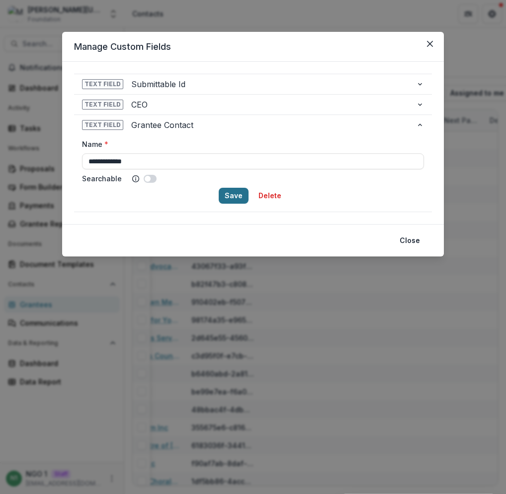
click at [232, 195] on button "Save" at bounding box center [234, 196] width 30 height 16
type input "**********"
click at [431, 46] on icon "Close" at bounding box center [430, 44] width 6 height 6
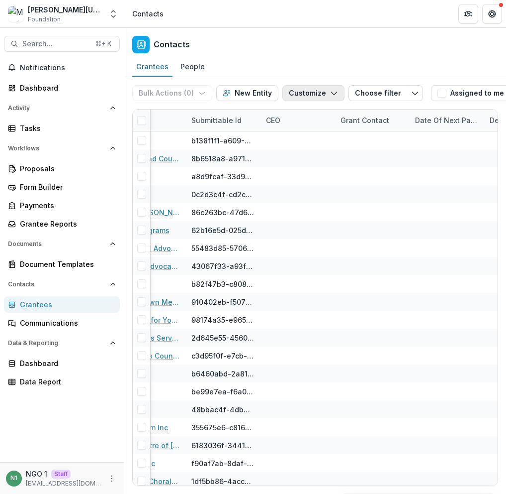
click at [332, 97] on button "Customize" at bounding box center [314, 93] width 62 height 16
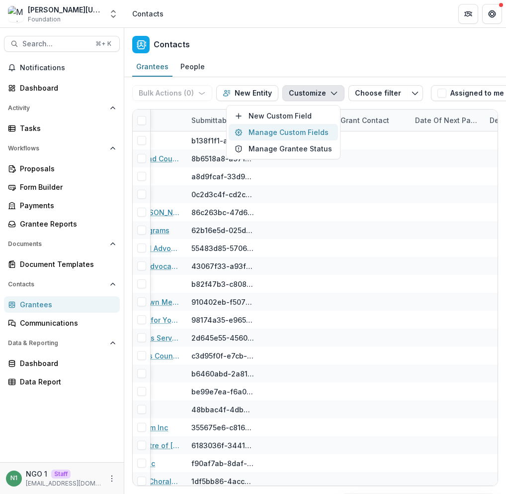
click at [303, 131] on button "Manage Custom Fields" at bounding box center [283, 132] width 109 height 16
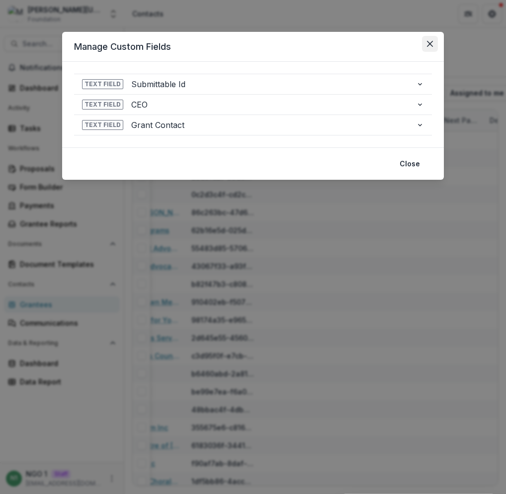
click at [428, 41] on button "Close" at bounding box center [430, 44] width 16 height 16
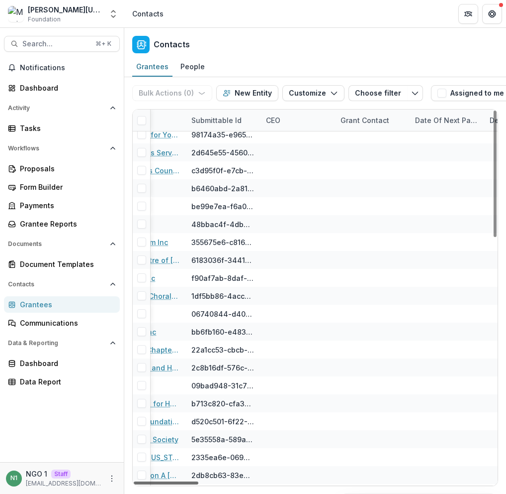
scroll to position [275, 1398]
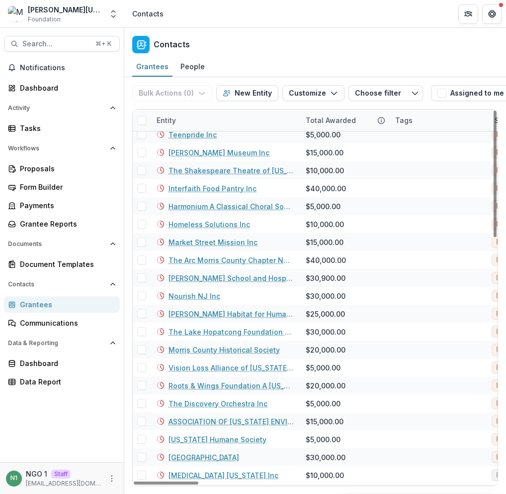
drag, startPoint x: 99, startPoint y: 490, endPoint x: 94, endPoint y: 453, distance: 37.1
click at [134, 484] on div at bounding box center [166, 482] width 65 height 3
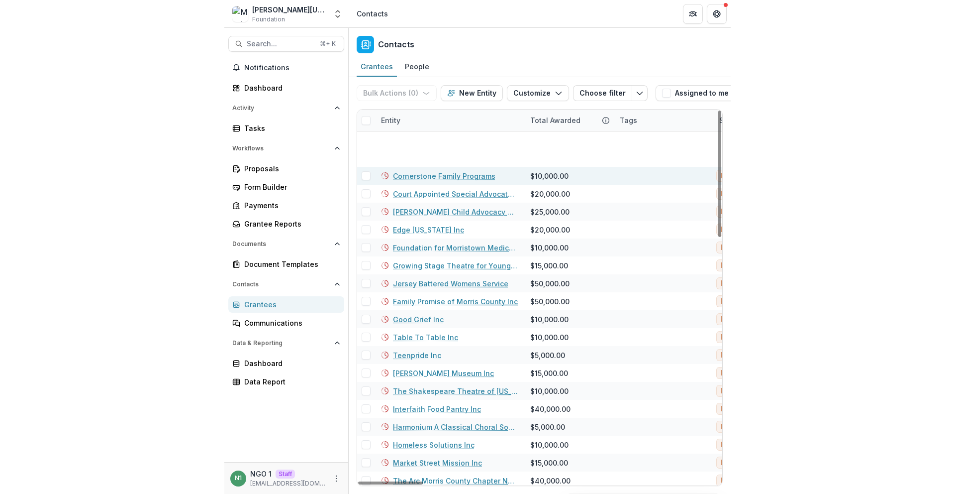
scroll to position [0, 0]
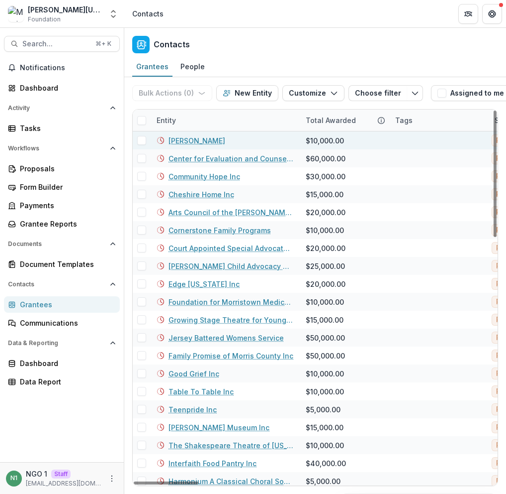
click at [182, 140] on link "[PERSON_NAME]" at bounding box center [197, 140] width 57 height 10
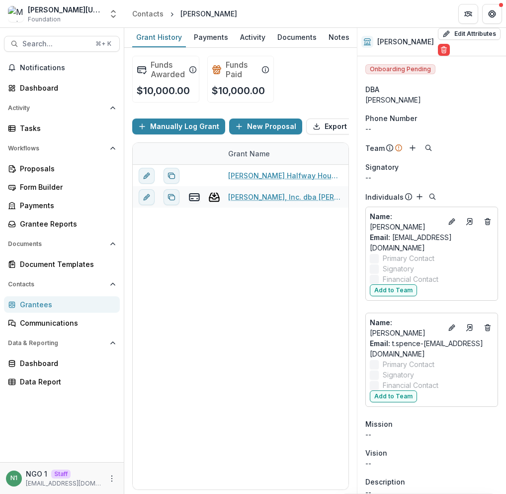
click at [45, 301] on div "Grantees" at bounding box center [66, 304] width 92 height 10
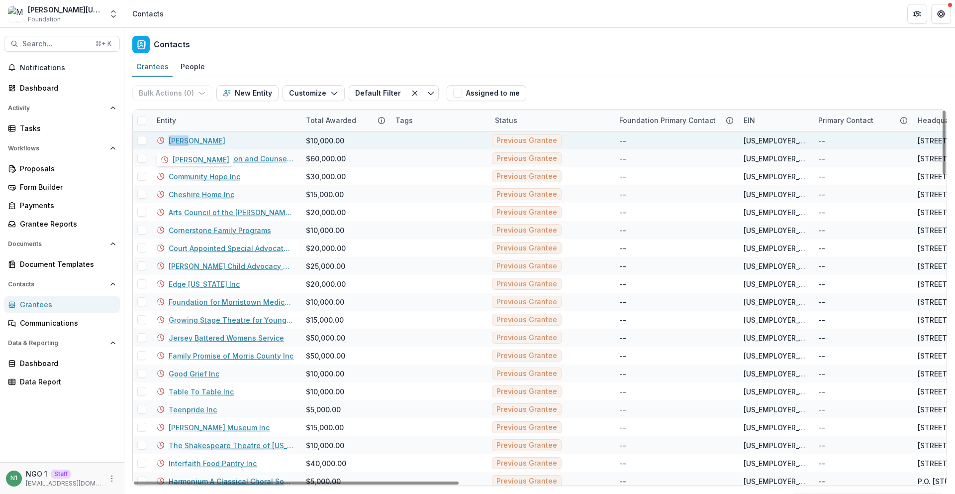
drag, startPoint x: 170, startPoint y: 144, endPoint x: 161, endPoint y: 145, distance: 9.1
click at [161, 145] on div "[PERSON_NAME]" at bounding box center [225, 140] width 137 height 18
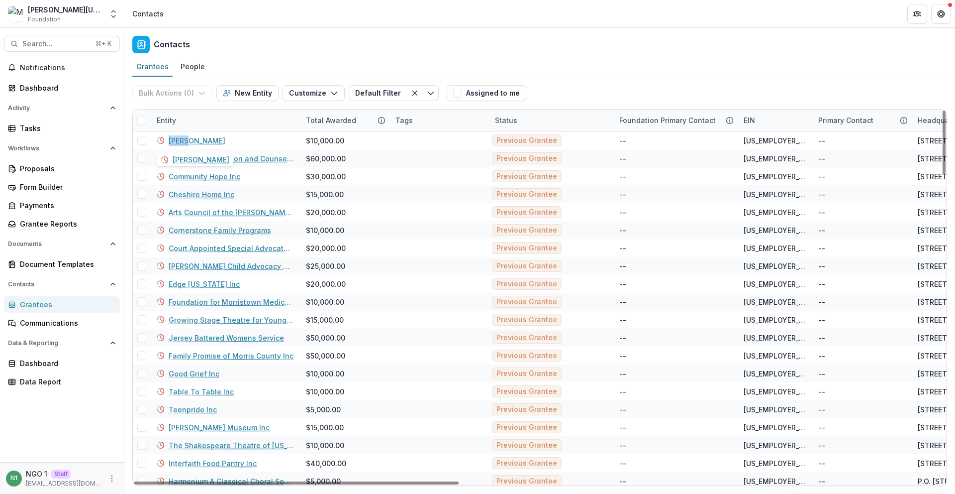
copy link "[PERSON_NAME]"
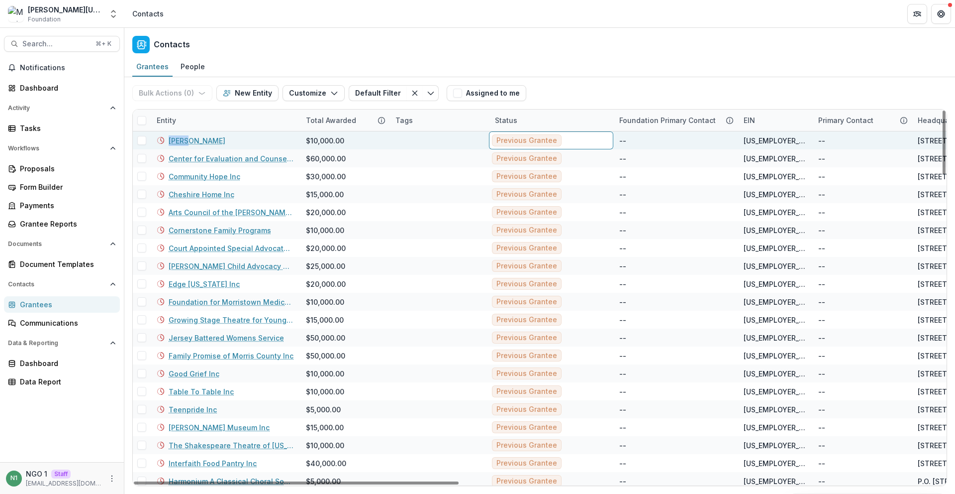
drag, startPoint x: 558, startPoint y: 139, endPoint x: 497, endPoint y: 144, distance: 61.4
click at [502, 141] on span "Previous Grantee" at bounding box center [527, 140] width 61 height 8
click at [183, 139] on link "[PERSON_NAME]" at bounding box center [197, 140] width 57 height 10
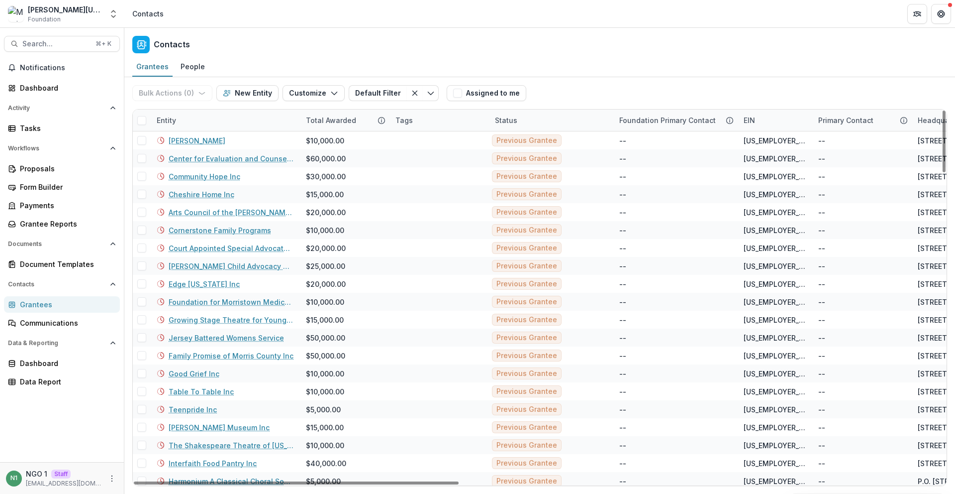
click at [144, 124] on span at bounding box center [141, 120] width 9 height 9
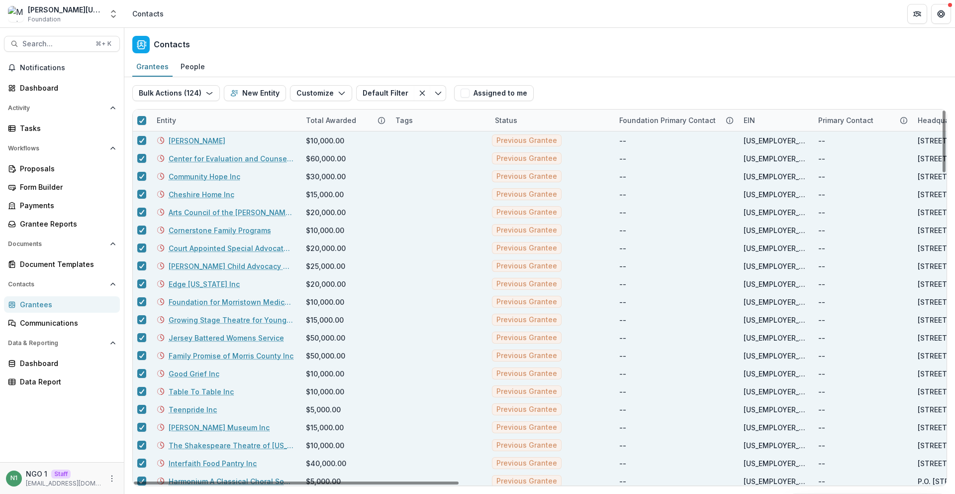
click at [205, 81] on div "Bulk Actions ( 124 ) Send Email Create Proposals Create Tasks New Entity Custom…" at bounding box center [291, 93] width 318 height 32
click at [203, 87] on button "Bulk Actions ( 124 )" at bounding box center [176, 93] width 88 height 16
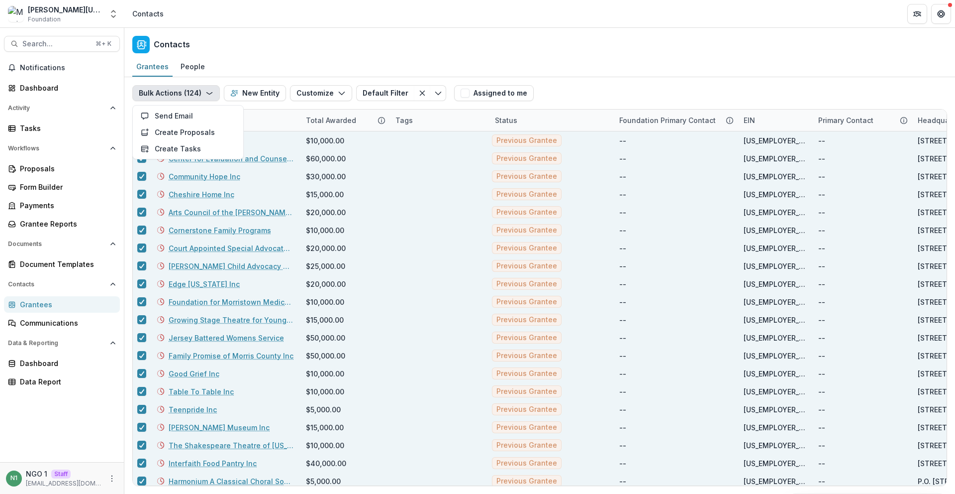
click at [202, 86] on button "Bulk Actions ( 124 )" at bounding box center [176, 93] width 88 height 16
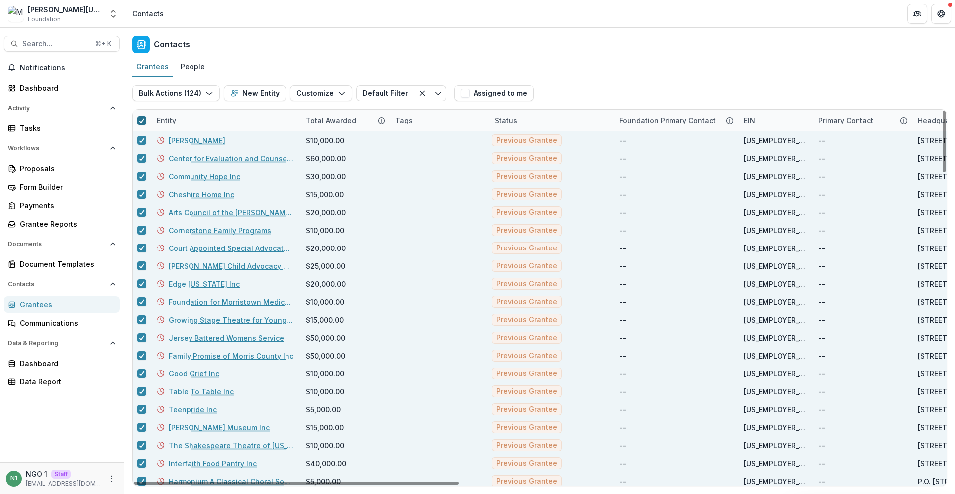
click at [142, 120] on polyline at bounding box center [142, 120] width 4 height 4
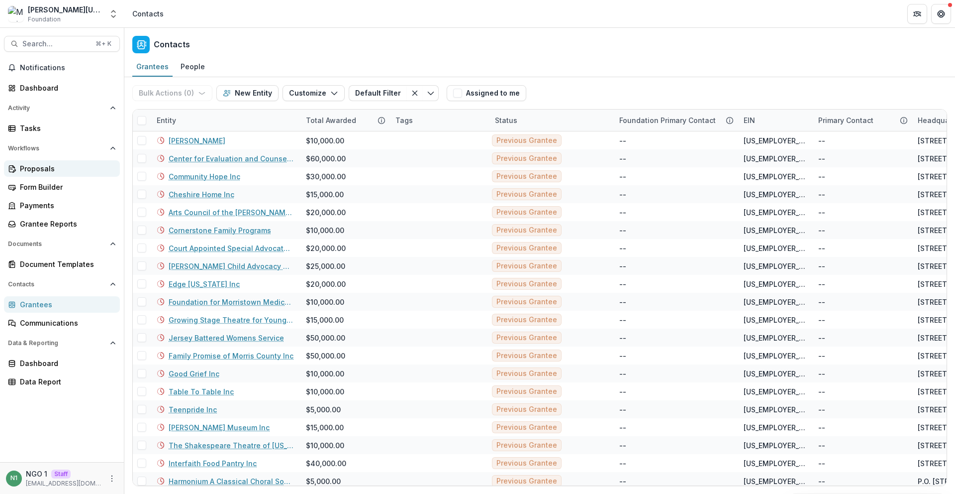
click at [74, 171] on div "Proposals" at bounding box center [66, 168] width 92 height 10
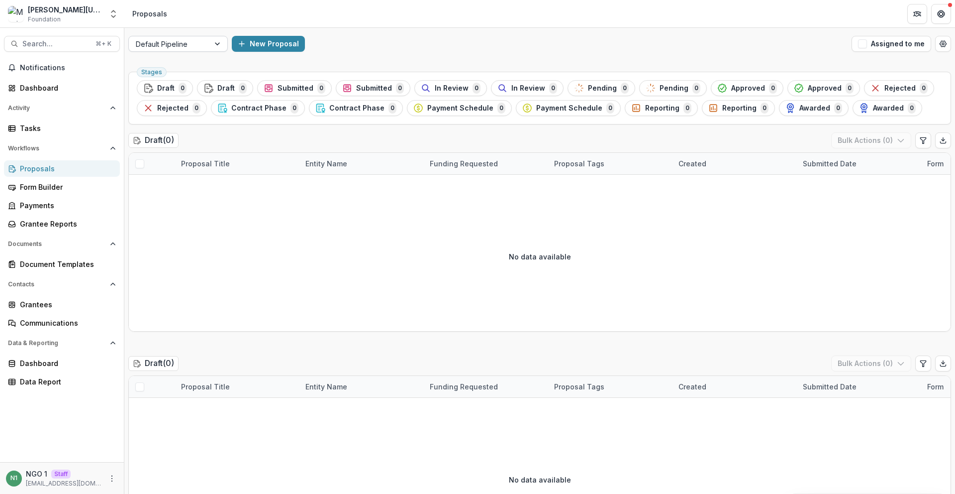
click at [203, 42] on div "Default Pipeline" at bounding box center [169, 44] width 81 height 14
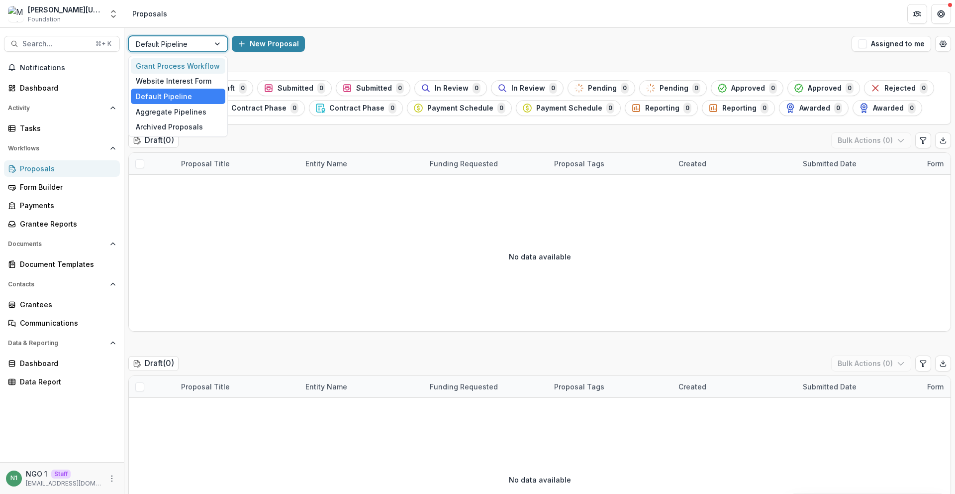
click at [193, 64] on div "Grant Process Workflow" at bounding box center [178, 65] width 95 height 15
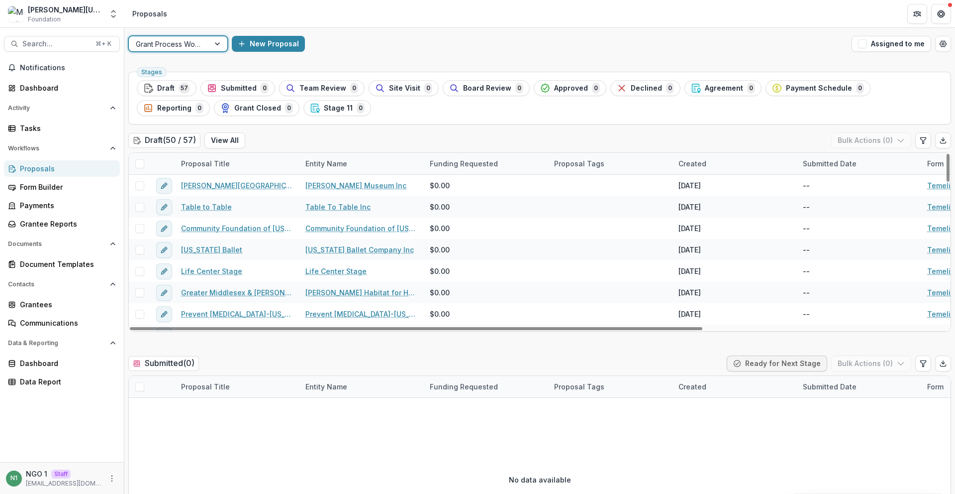
click at [185, 30] on div "option Grant Process Workflow, selected. Grant Process Workflow New Proposal As…" at bounding box center [539, 44] width 831 height 32
click at [186, 37] on div "Grant Process Workflow" at bounding box center [169, 44] width 81 height 14
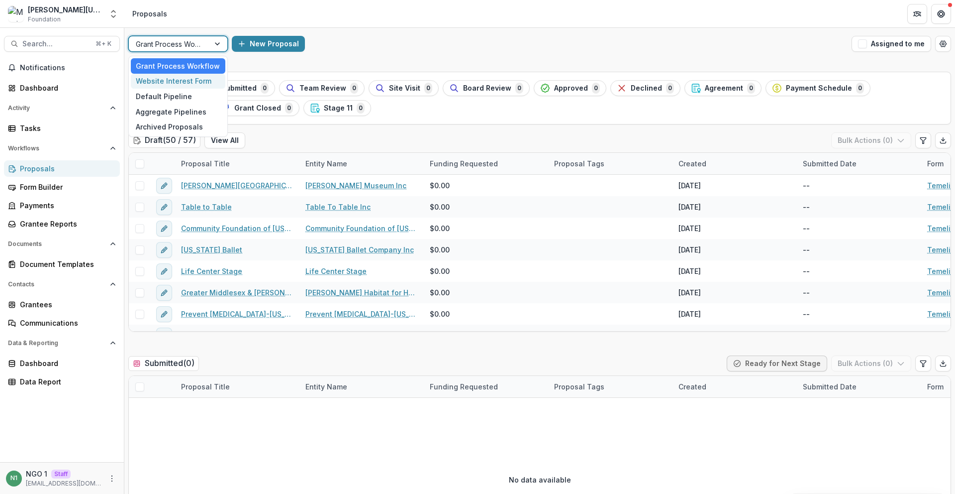
click at [181, 77] on div "Website Interest Form" at bounding box center [178, 81] width 95 height 15
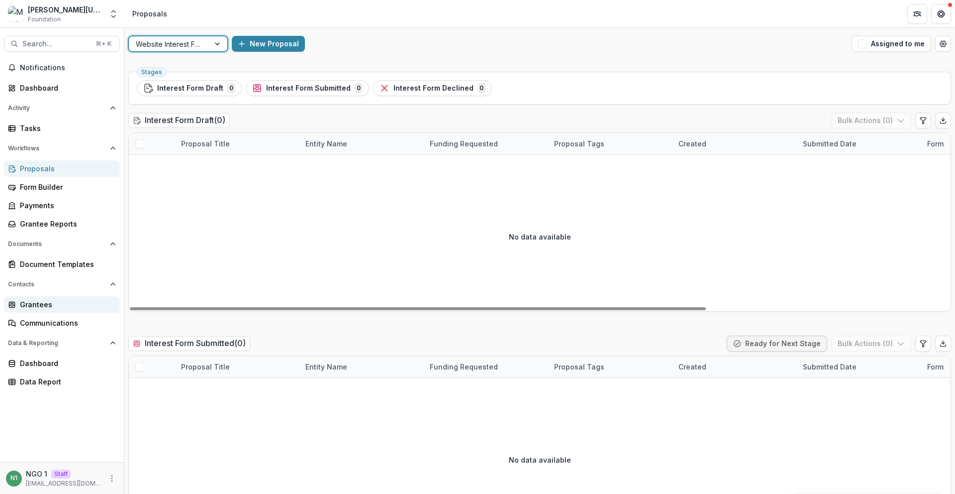
click at [66, 301] on div "Grantees" at bounding box center [66, 304] width 92 height 10
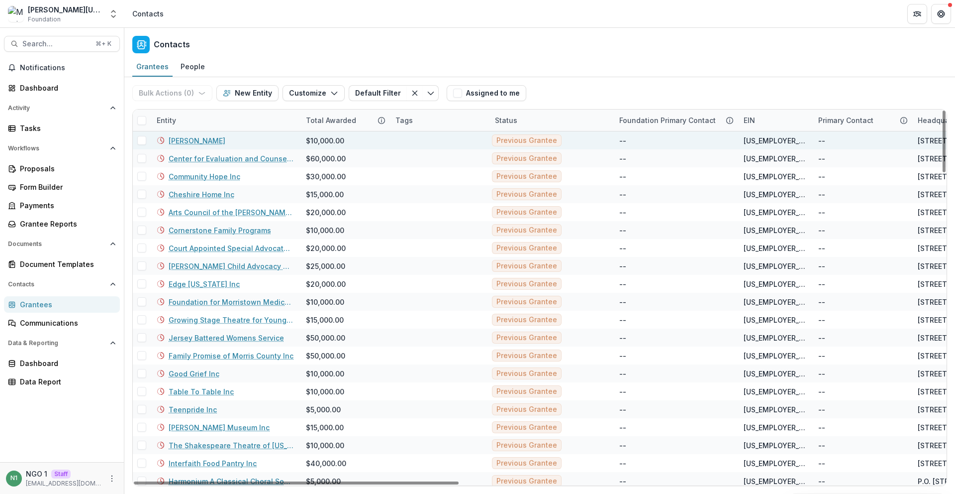
click at [180, 138] on link "[PERSON_NAME]" at bounding box center [197, 140] width 57 height 10
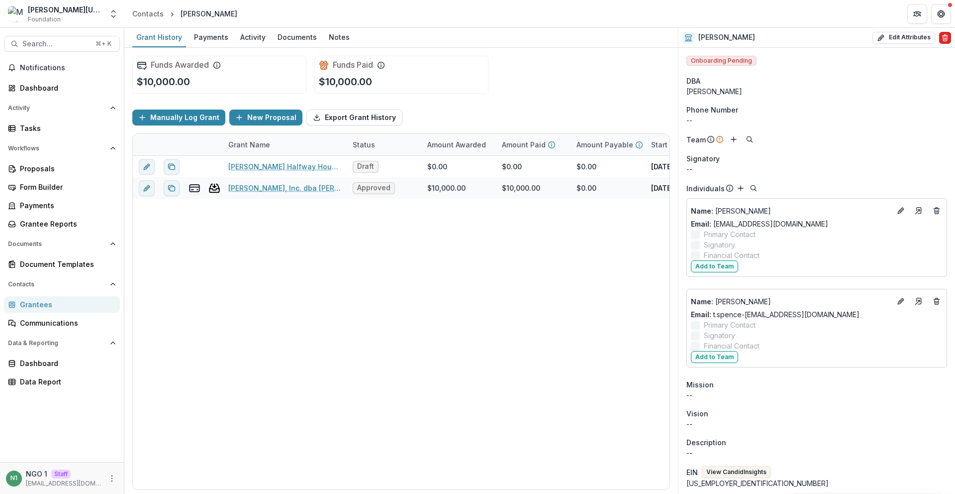
click at [488, 41] on icon "Delete" at bounding box center [945, 39] width 4 height 4
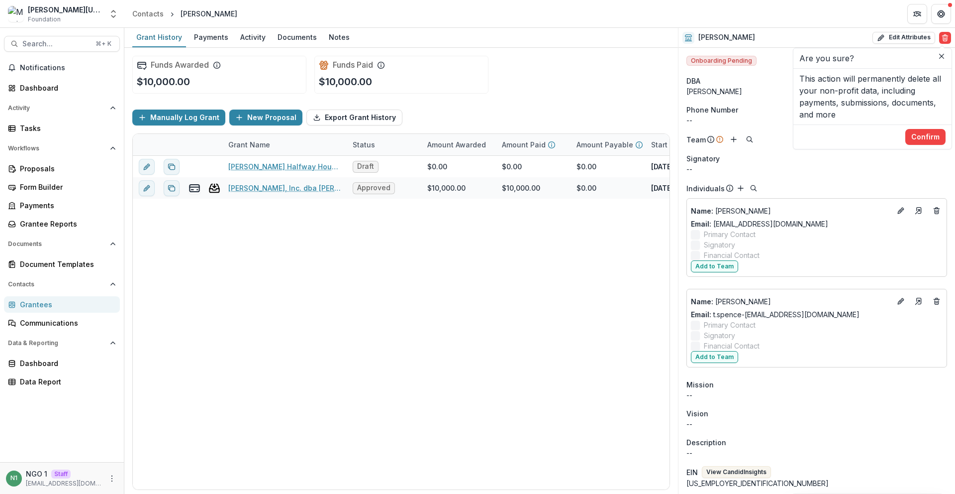
click at [488, 67] on header "Are you sure?" at bounding box center [873, 58] width 158 height 20
click at [488, 56] on button "Close" at bounding box center [942, 56] width 12 height 12
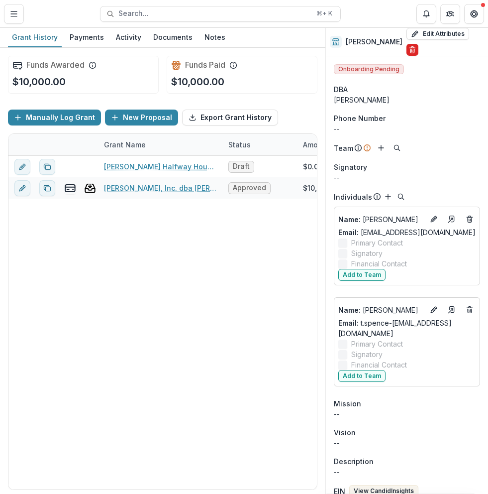
click at [414, 49] on icon "Delete" at bounding box center [412, 51] width 4 height 4
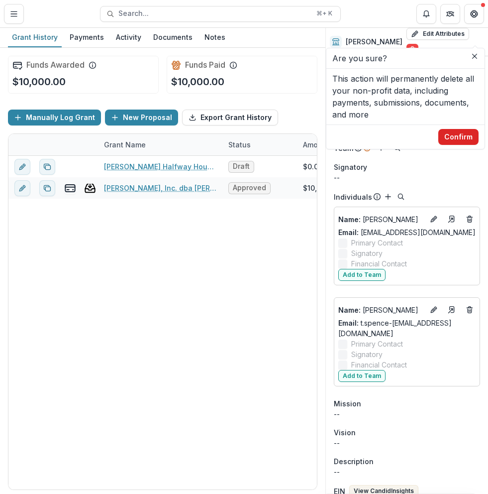
click at [454, 142] on button "Confirm" at bounding box center [458, 137] width 40 height 16
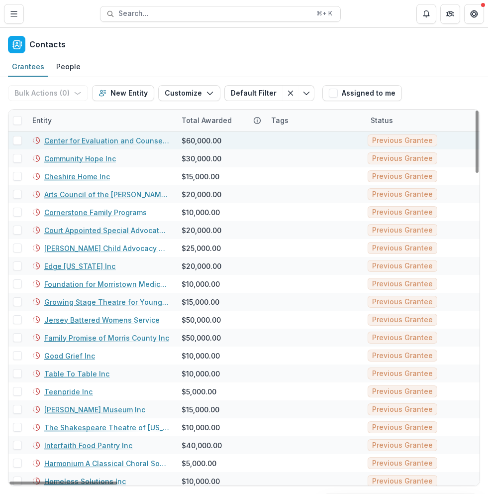
click at [98, 138] on link "Center for Evaluation and Counseling Inc" at bounding box center [106, 140] width 125 height 10
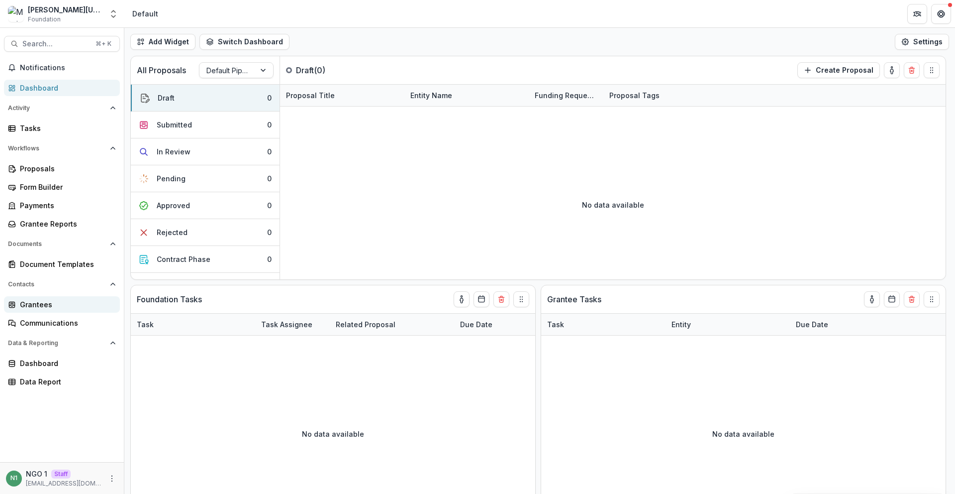
click at [35, 300] on div "Grantees" at bounding box center [66, 304] width 92 height 10
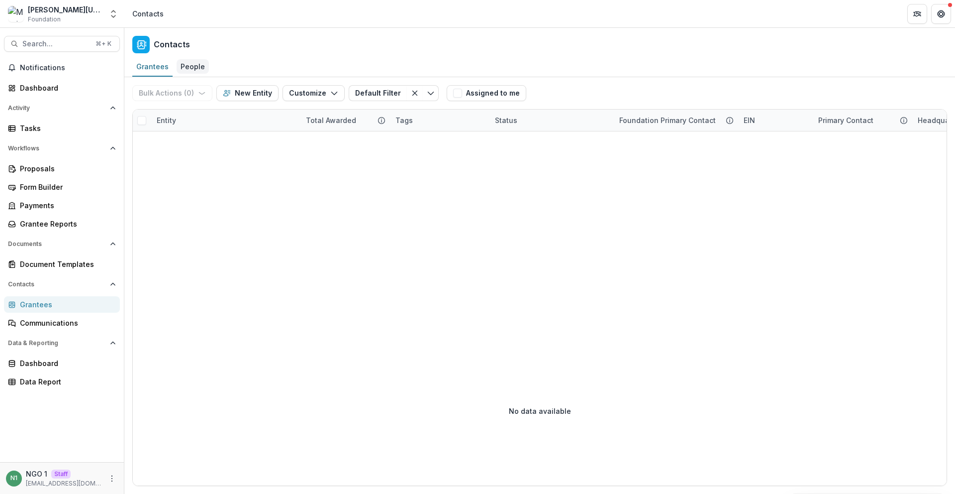
click at [194, 68] on div "People" at bounding box center [193, 66] width 32 height 14
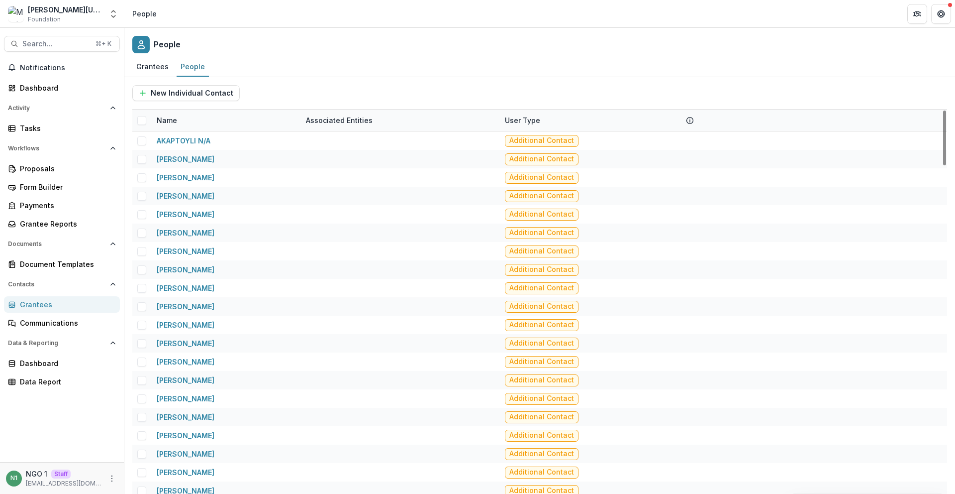
click at [142, 126] on div at bounding box center [141, 120] width 18 height 18
click at [141, 120] on span at bounding box center [141, 120] width 9 height 9
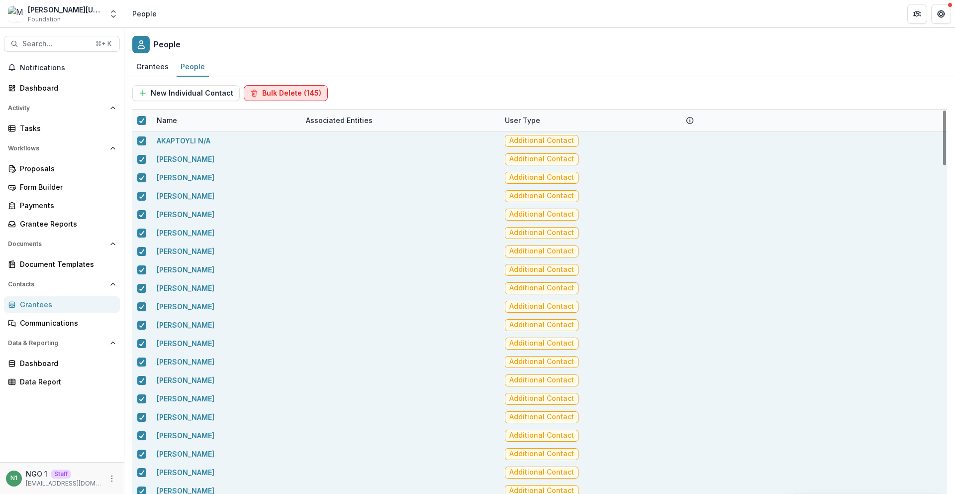
click at [272, 97] on button "Bulk Delete (145)" at bounding box center [286, 93] width 84 height 16
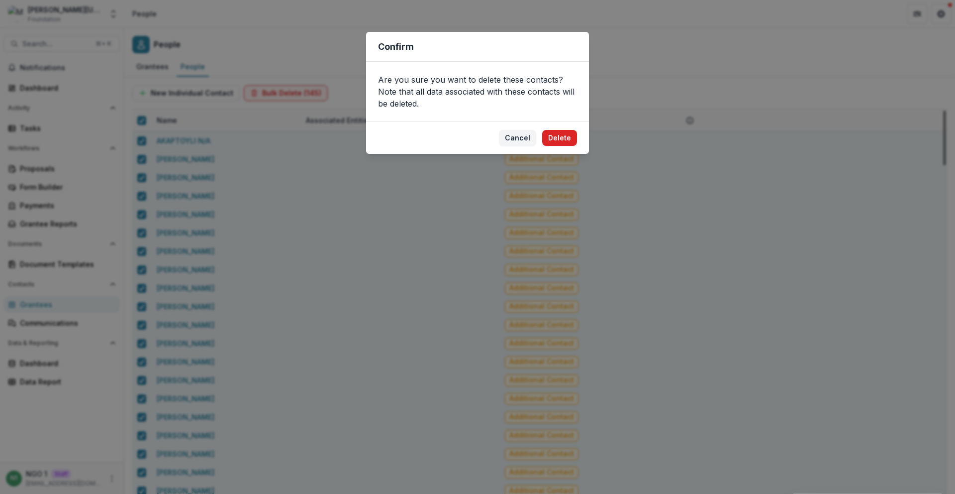
click at [565, 135] on button "Delete" at bounding box center [559, 138] width 35 height 16
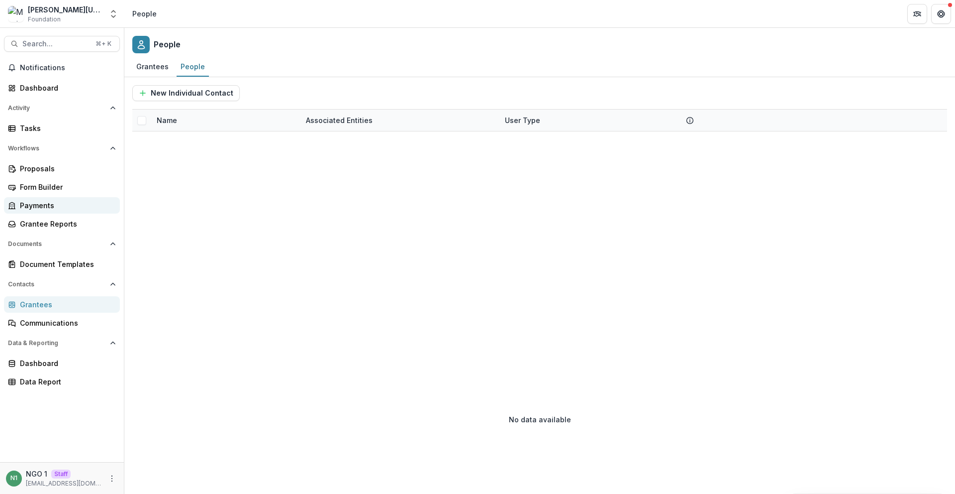
click at [53, 204] on div "Payments" at bounding box center [66, 205] width 92 height 10
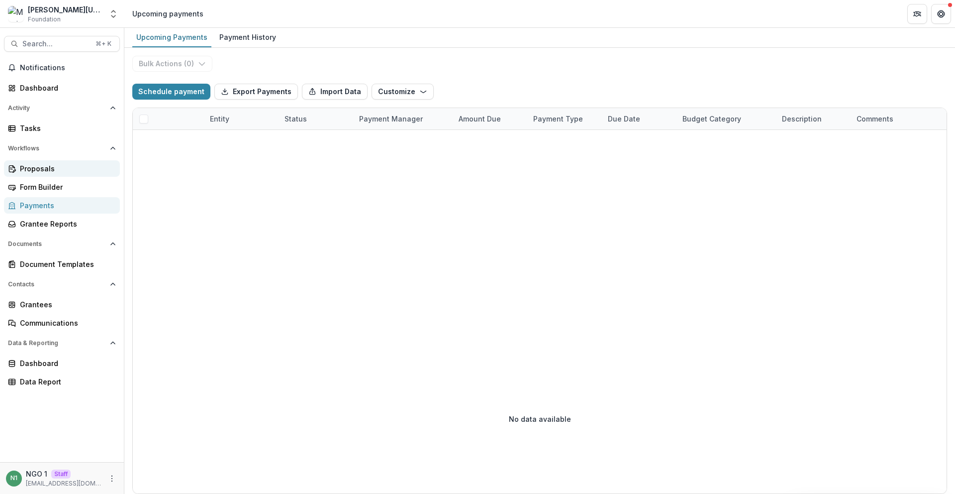
click at [59, 176] on link "Proposals" at bounding box center [62, 168] width 116 height 16
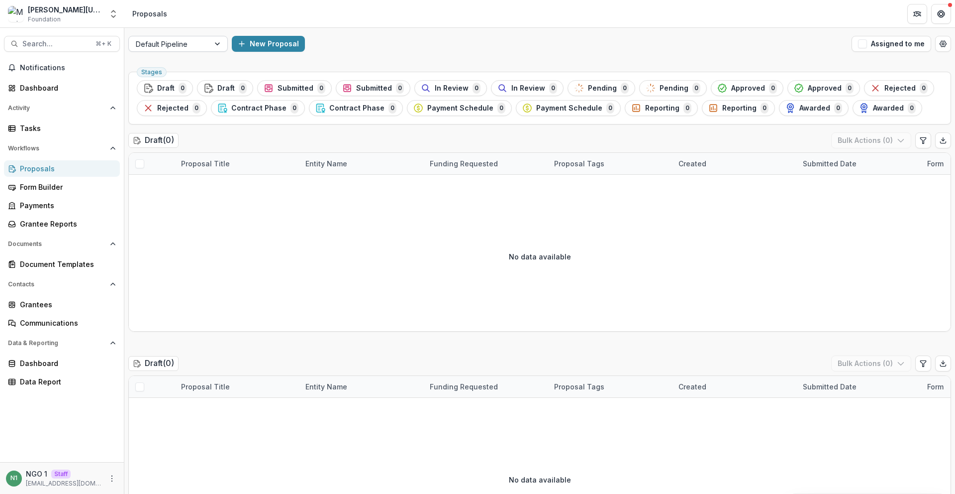
click at [169, 45] on div at bounding box center [169, 44] width 67 height 12
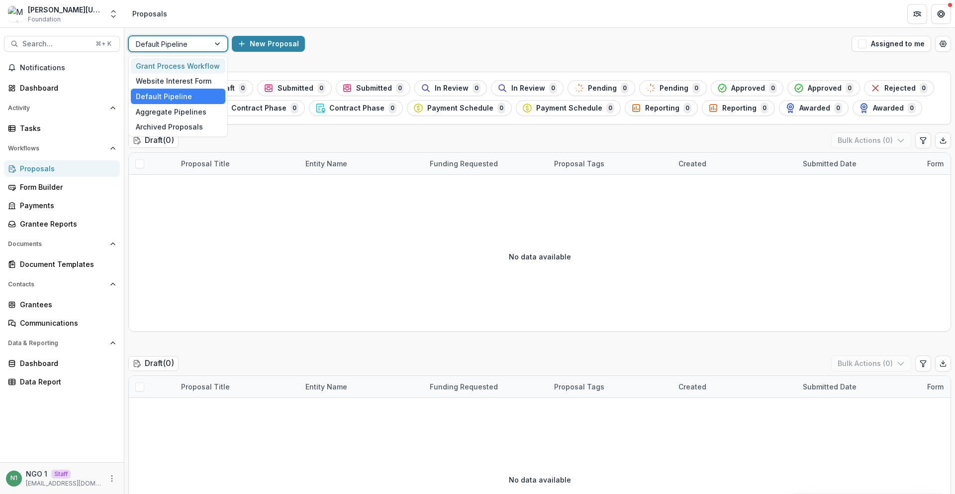
drag, startPoint x: 170, startPoint y: 62, endPoint x: 168, endPoint y: 69, distance: 6.8
click at [170, 62] on div "Grant Process Workflow" at bounding box center [178, 65] width 95 height 15
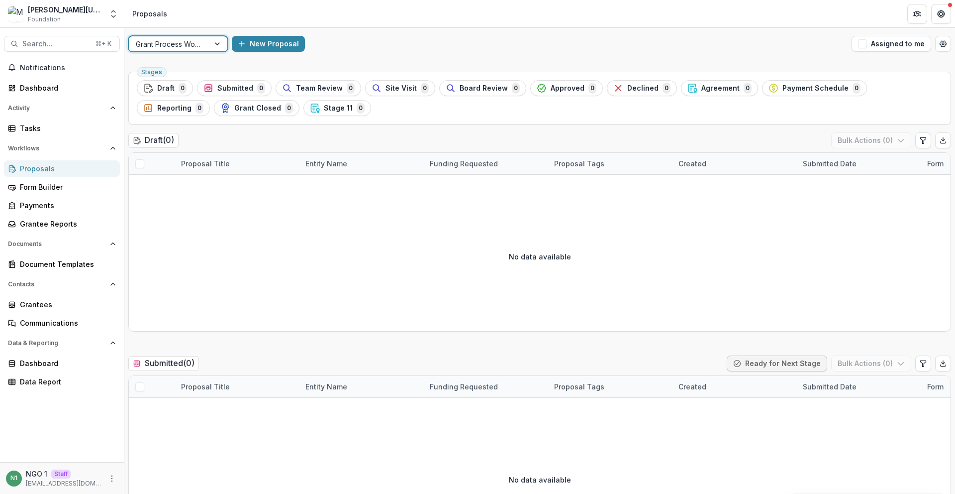
click at [195, 48] on div at bounding box center [169, 44] width 67 height 12
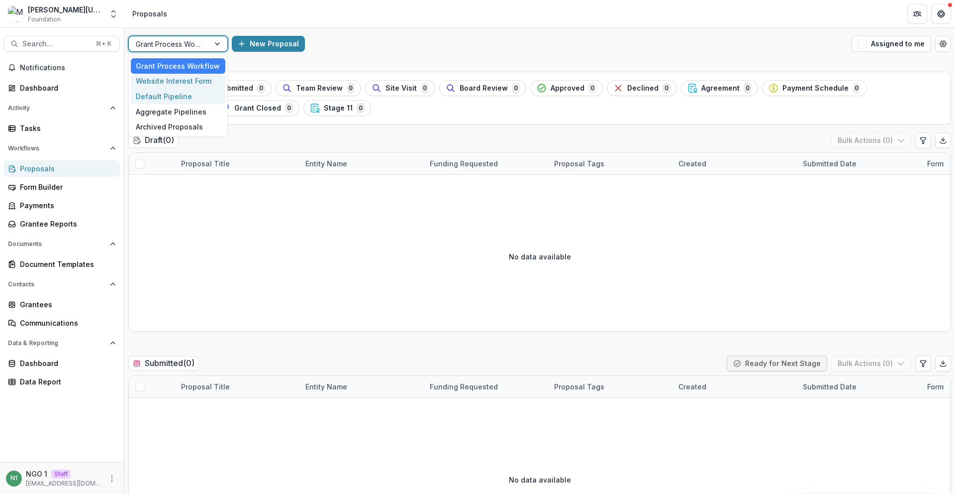
click at [176, 93] on div "Default Pipeline" at bounding box center [178, 96] width 95 height 15
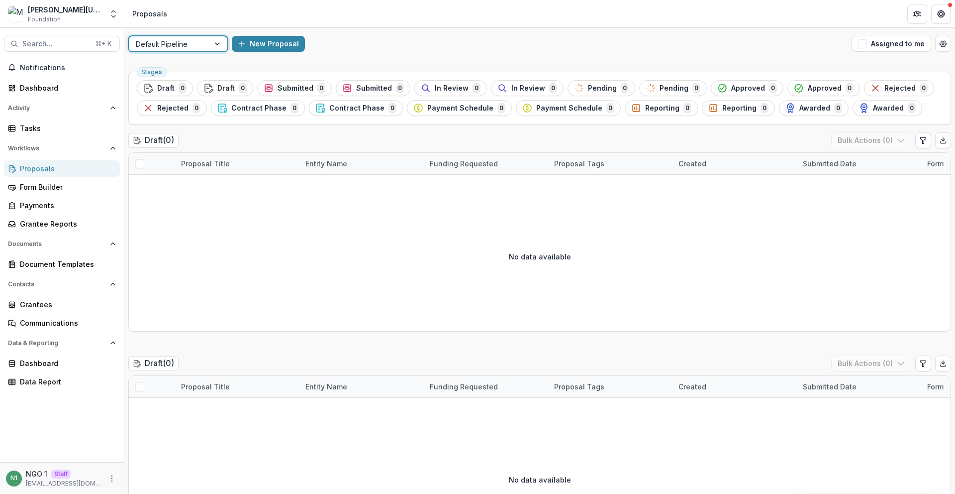
click at [188, 29] on div "option Default Pipeline, selected. Default Pipeline New Proposal Assigned to me" at bounding box center [539, 44] width 831 height 32
click at [191, 42] on div at bounding box center [169, 44] width 67 height 12
drag, startPoint x: 171, startPoint y: 80, endPoint x: 174, endPoint y: 75, distance: 6.2
click at [171, 80] on div "Website Interest Form" at bounding box center [178, 81] width 95 height 15
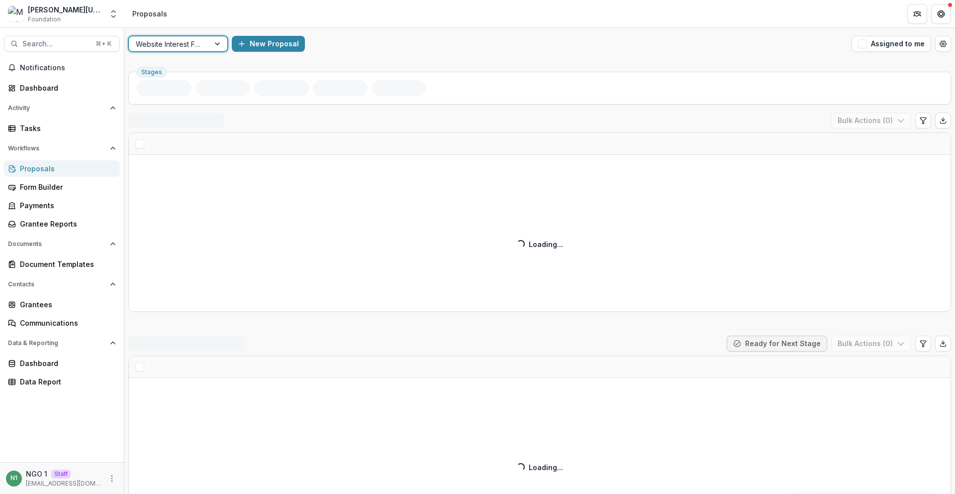
click at [189, 38] on div at bounding box center [169, 44] width 67 height 12
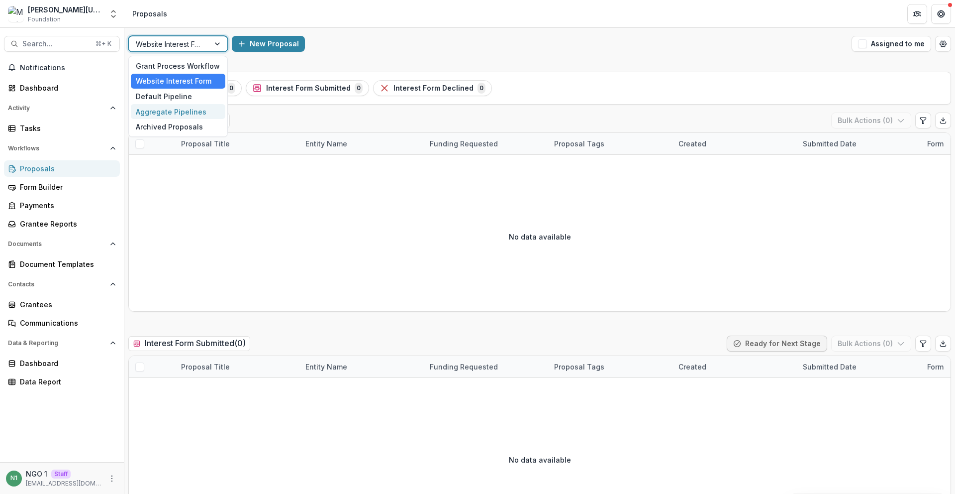
click at [178, 107] on div "Aggregate Pipelines" at bounding box center [178, 111] width 95 height 15
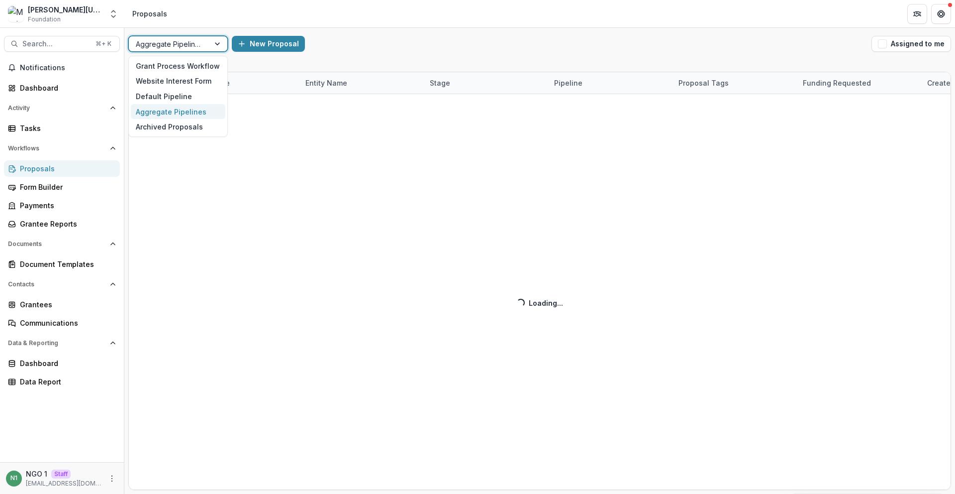
click at [185, 44] on div at bounding box center [169, 44] width 67 height 12
click at [180, 127] on div "Archived Proposals" at bounding box center [178, 126] width 95 height 15
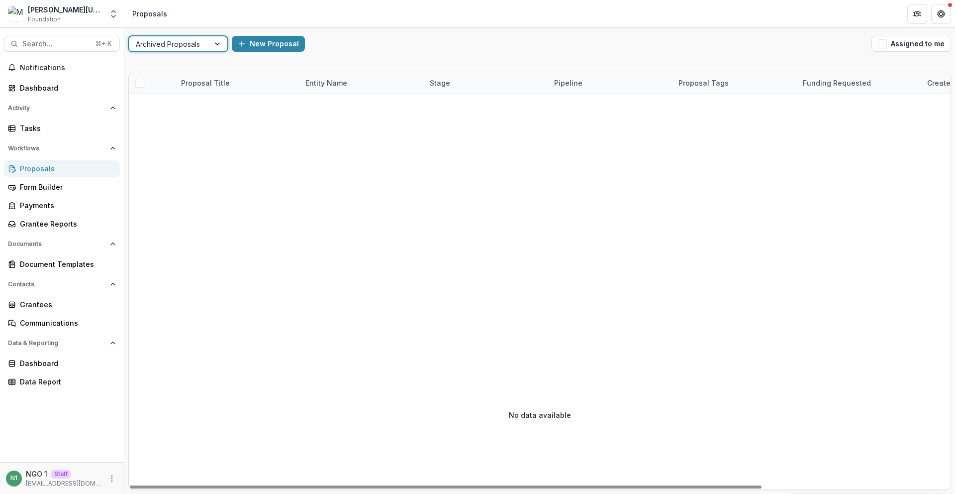
click at [181, 38] on div at bounding box center [169, 44] width 67 height 12
click at [179, 61] on div "Grant Process Workflow" at bounding box center [178, 65] width 95 height 15
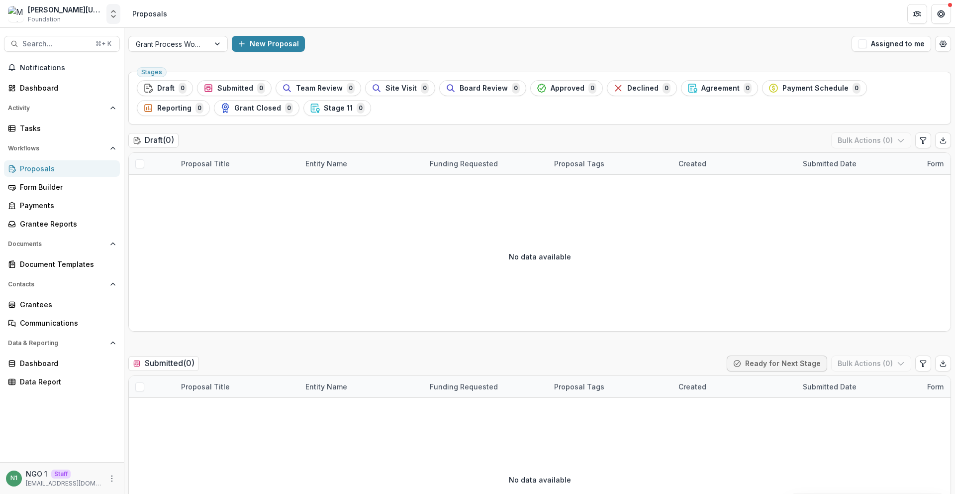
click at [111, 17] on icon "Open entity switcher" at bounding box center [113, 14] width 10 height 10
click at [96, 72] on link "Admin Settings" at bounding box center [61, 76] width 119 height 16
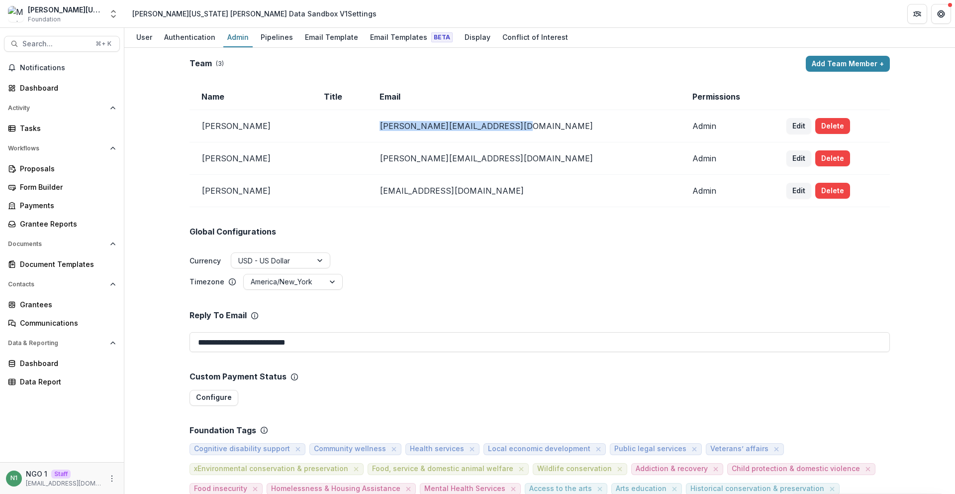
drag, startPoint x: 402, startPoint y: 130, endPoint x: 555, endPoint y: 128, distance: 153.3
click at [555, 128] on td "[PERSON_NAME][EMAIL_ADDRESS][DOMAIN_NAME]" at bounding box center [524, 126] width 312 height 32
copy td "[PERSON_NAME][EMAIL_ADDRESS][DOMAIN_NAME]"
click at [59, 182] on div "Form Builder" at bounding box center [66, 187] width 92 height 10
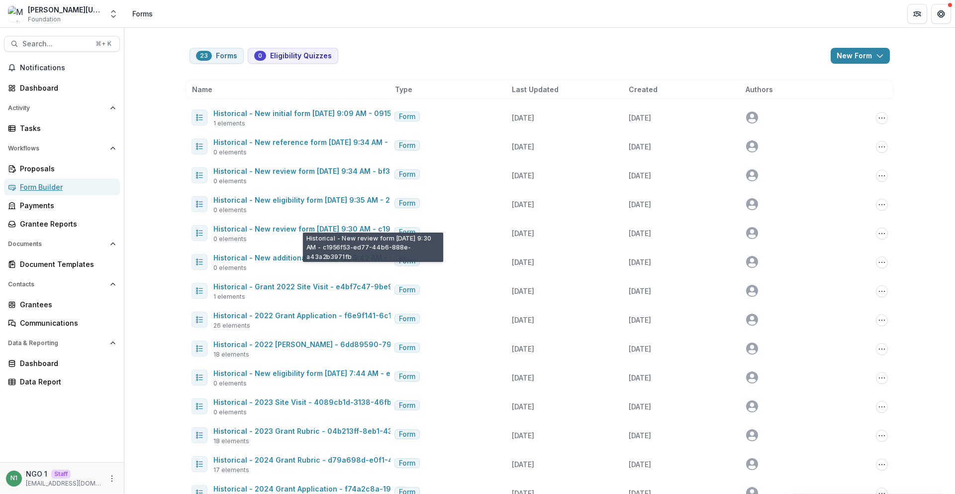
scroll to position [281, 0]
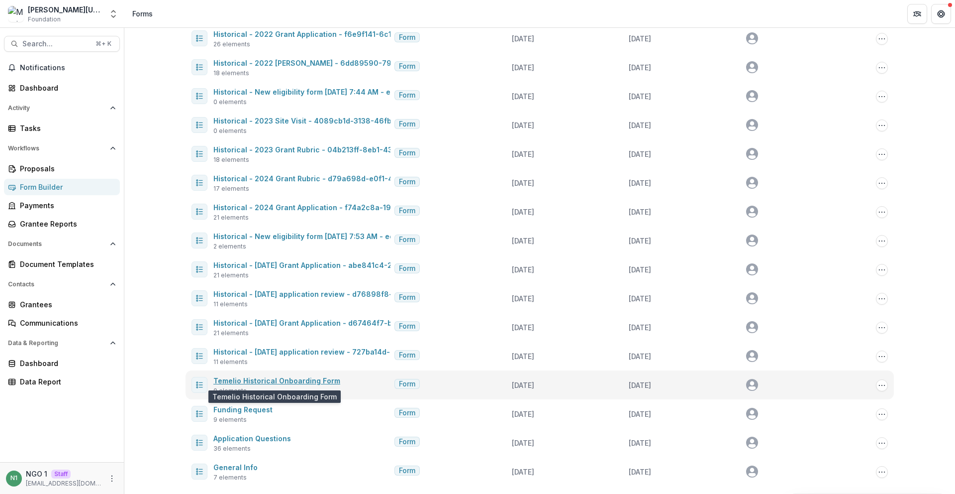
click at [279, 384] on link "Temelio Historical Onboarding Form" at bounding box center [276, 380] width 127 height 8
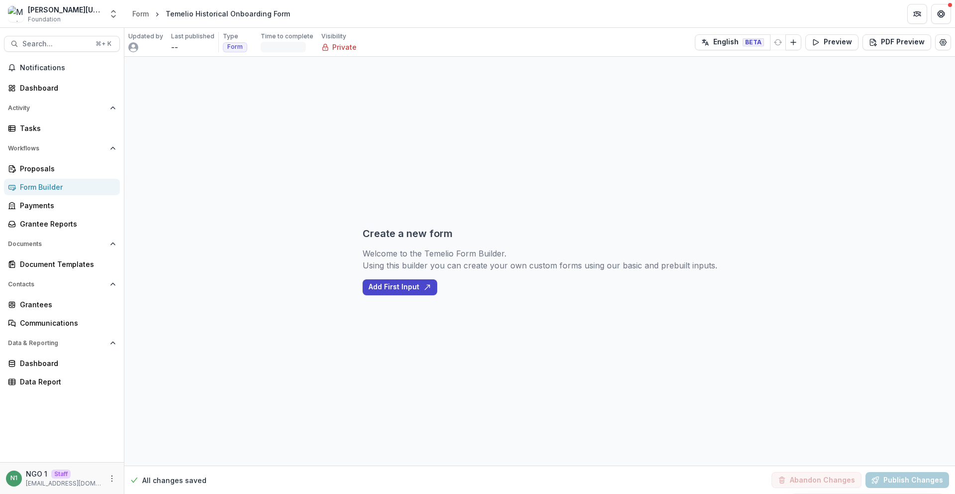
click at [102, 16] on div "[PERSON_NAME][US_STATE] [PERSON_NAME] Data Sandbox V1 Foundation Nonprofits TEs…" at bounding box center [62, 14] width 116 height 20
click at [107, 14] on button "Open entity switcher" at bounding box center [113, 14] width 14 height 20
drag, startPoint x: 68, startPoint y: 74, endPoint x: 101, endPoint y: 78, distance: 33.6
click at [68, 75] on link "Admin Settings" at bounding box center [61, 76] width 119 height 16
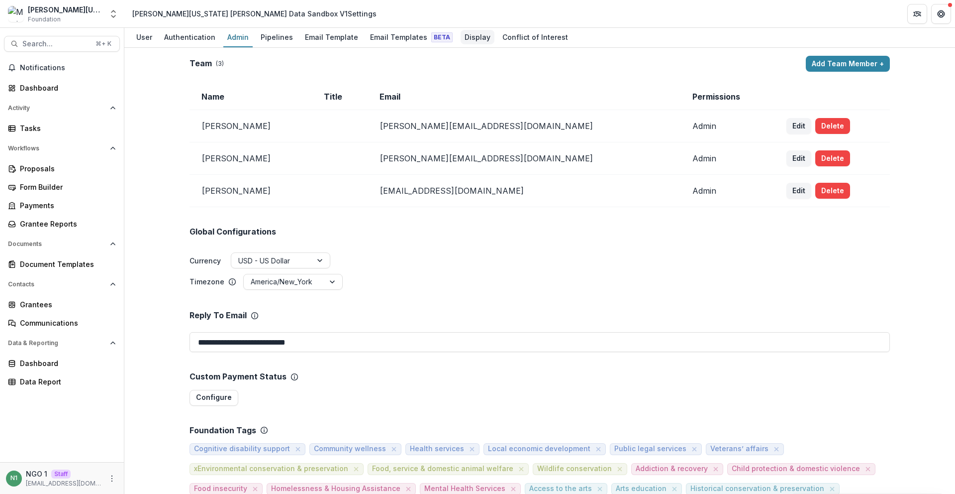
click at [462, 32] on div "Display" at bounding box center [478, 37] width 34 height 14
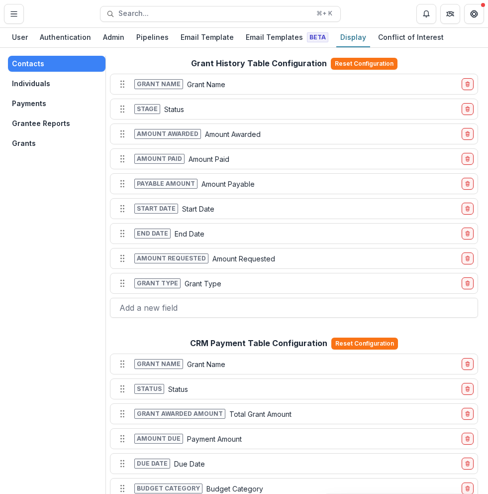
click at [29, 146] on button "Grants" at bounding box center [57, 143] width 98 height 16
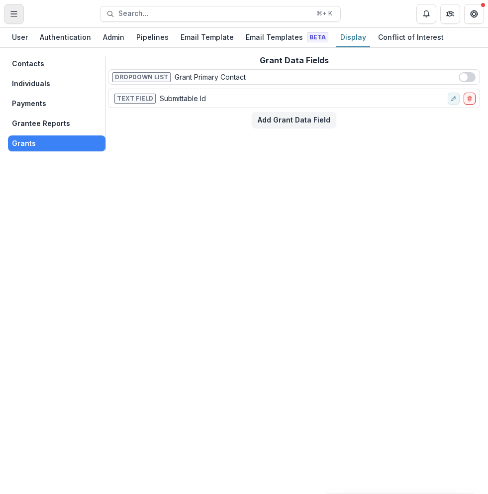
click at [15, 13] on icon "Toggle Menu" at bounding box center [14, 14] width 8 height 8
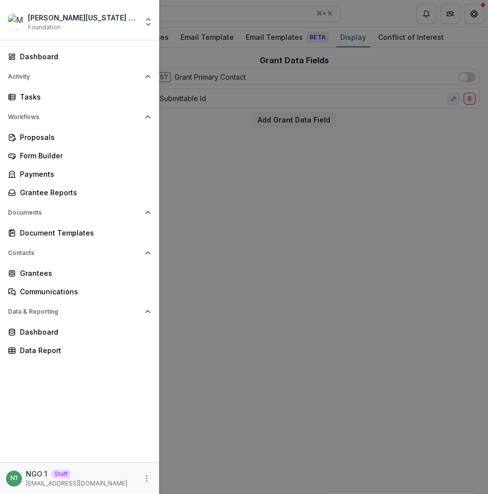
click at [204, 20] on div "[PERSON_NAME][US_STATE] [PERSON_NAME] Data Sandbox V1 Foundation Nonprofits TEs…" at bounding box center [244, 247] width 488 height 494
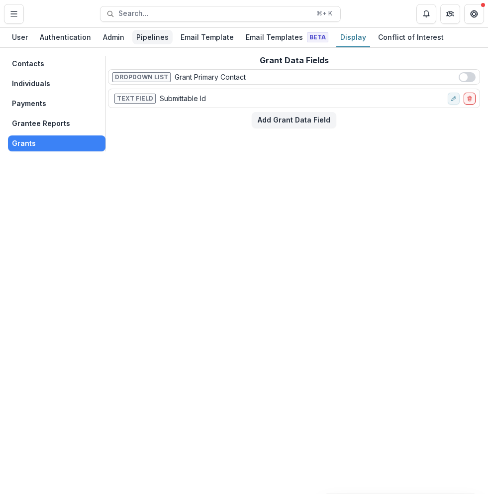
click at [157, 31] on div "Pipelines" at bounding box center [152, 37] width 40 height 14
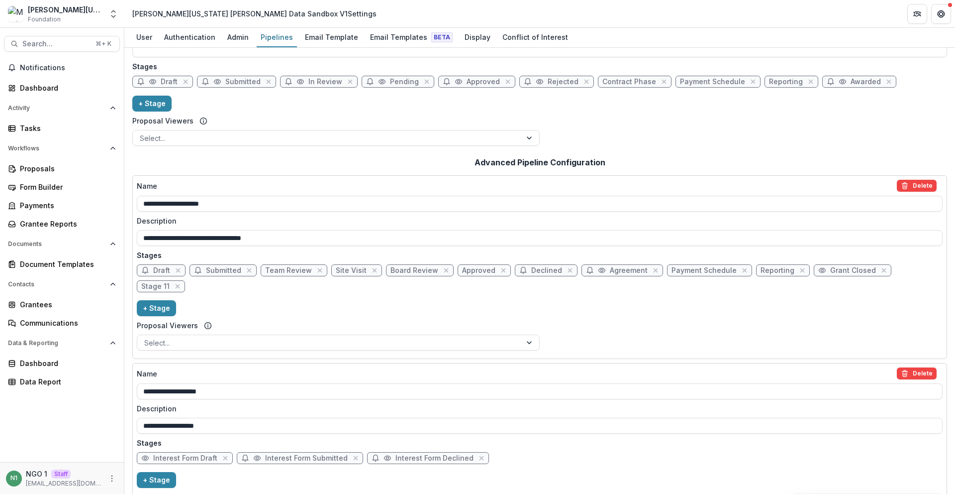
scroll to position [49, 0]
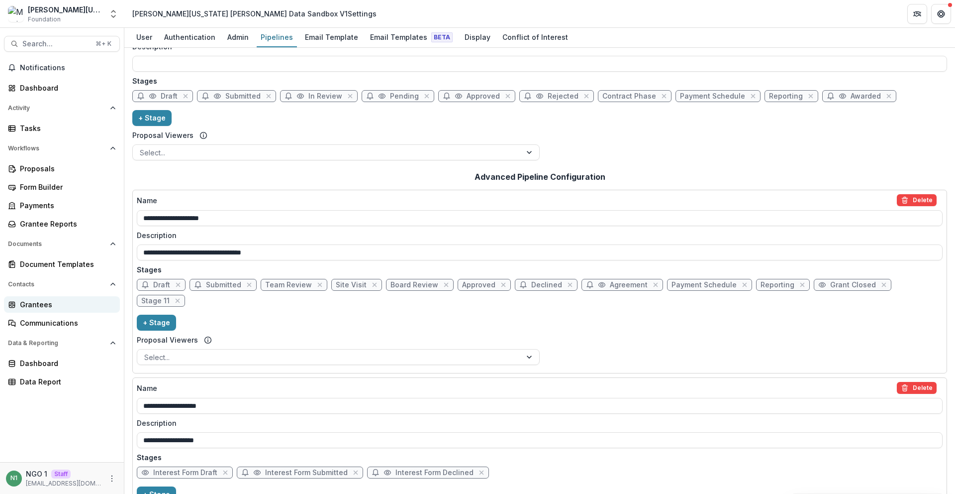
click at [40, 309] on div "Grantees" at bounding box center [66, 304] width 92 height 10
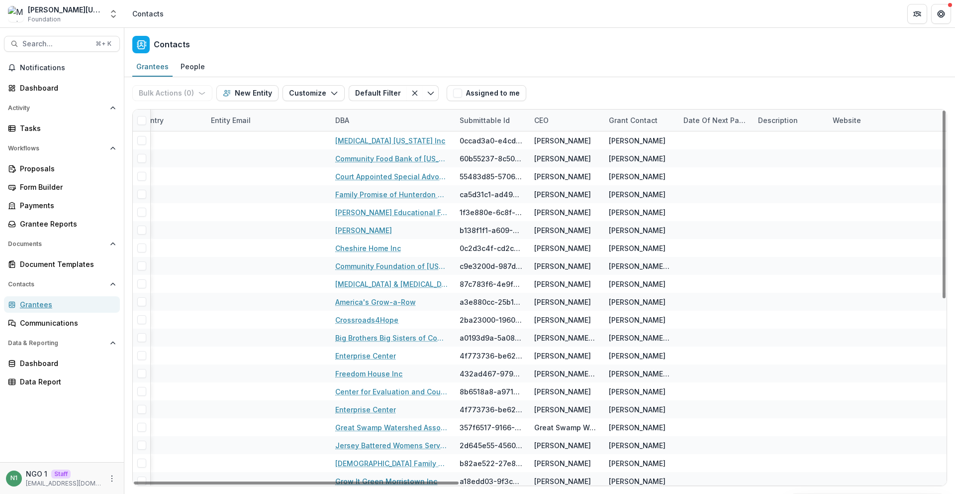
scroll to position [0, 1209]
